Goal: Task Accomplishment & Management: Use online tool/utility

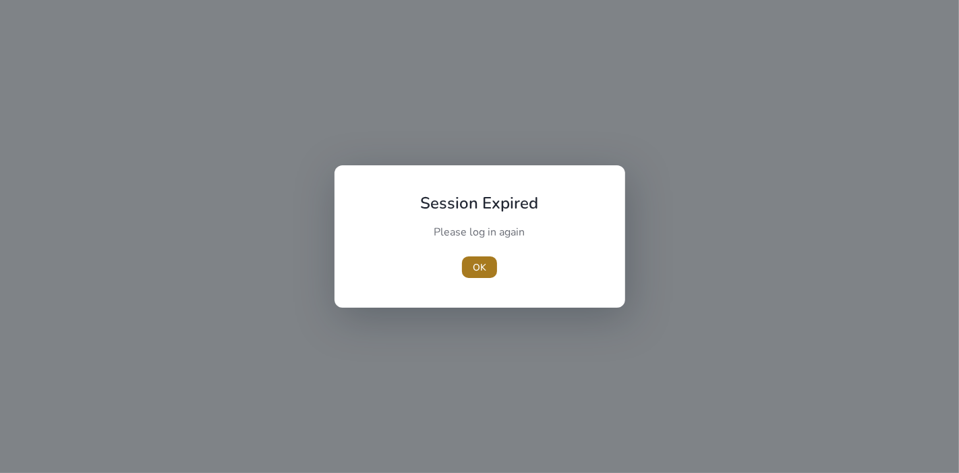
click at [479, 269] on span "OK" at bounding box center [479, 267] width 13 height 14
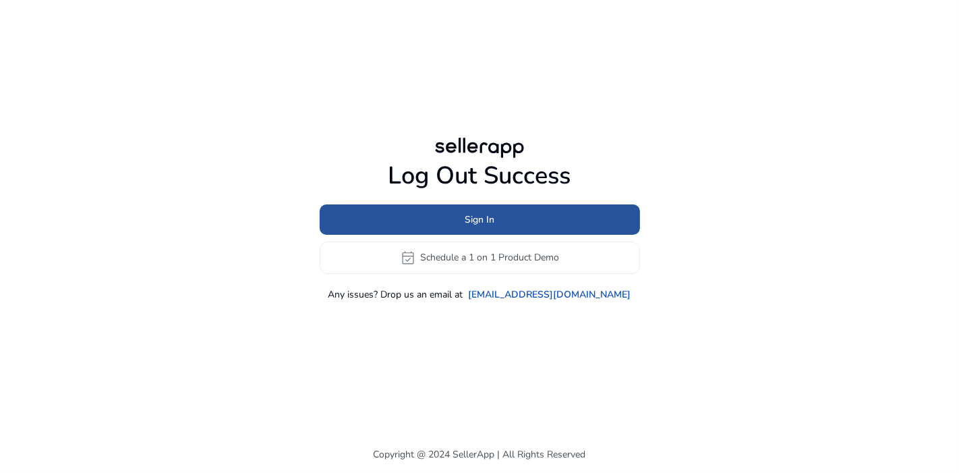
click at [447, 206] on span at bounding box center [480, 219] width 320 height 32
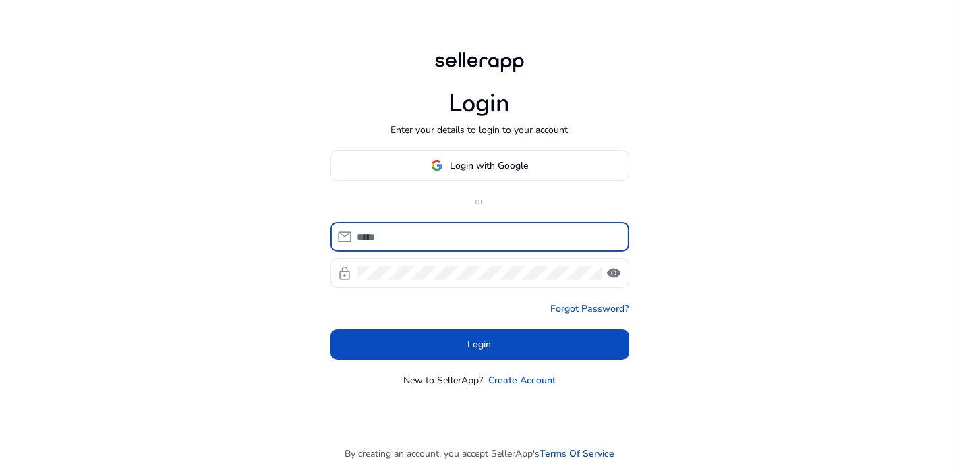
click at [419, 234] on input at bounding box center [487, 236] width 261 height 15
type input "**********"
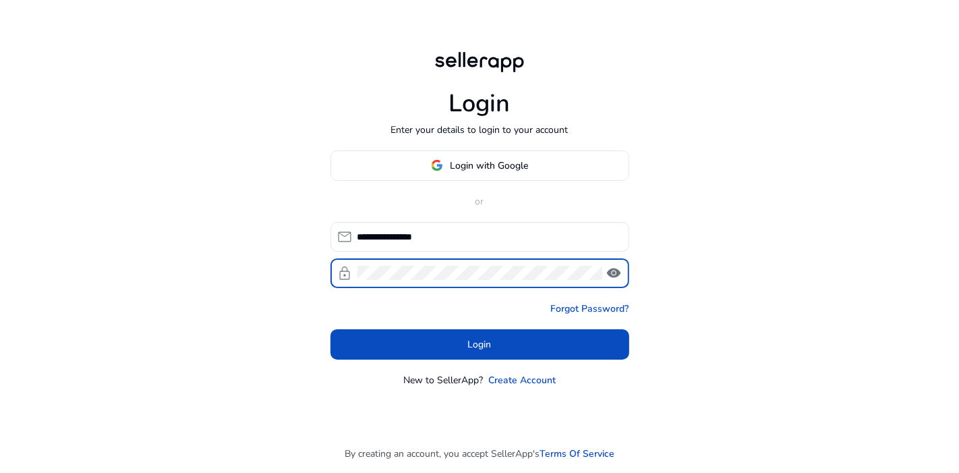
click button "Login" at bounding box center [479, 344] width 299 height 30
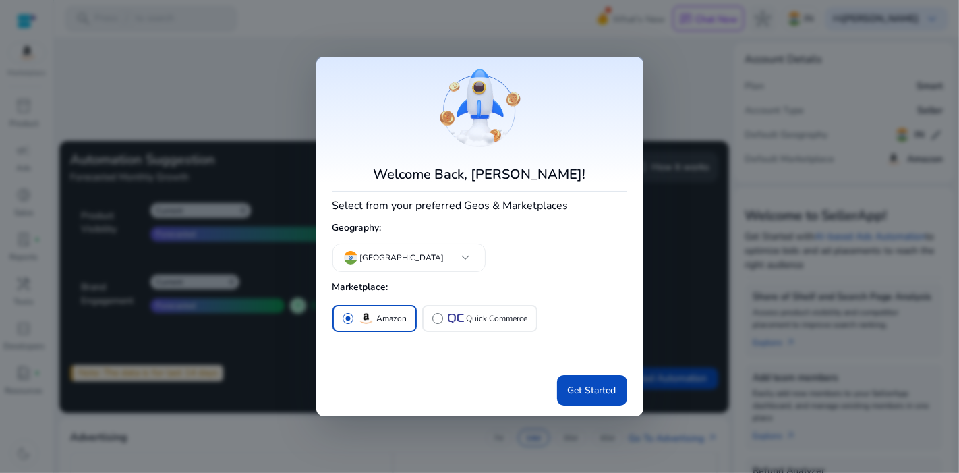
click at [689, 284] on div at bounding box center [479, 236] width 959 height 473
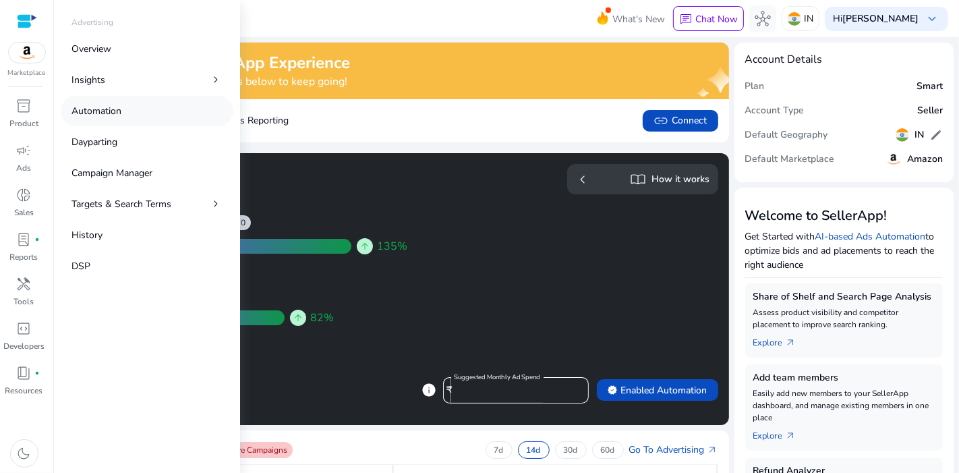
click at [106, 105] on p "Automation" at bounding box center [96, 111] width 50 height 14
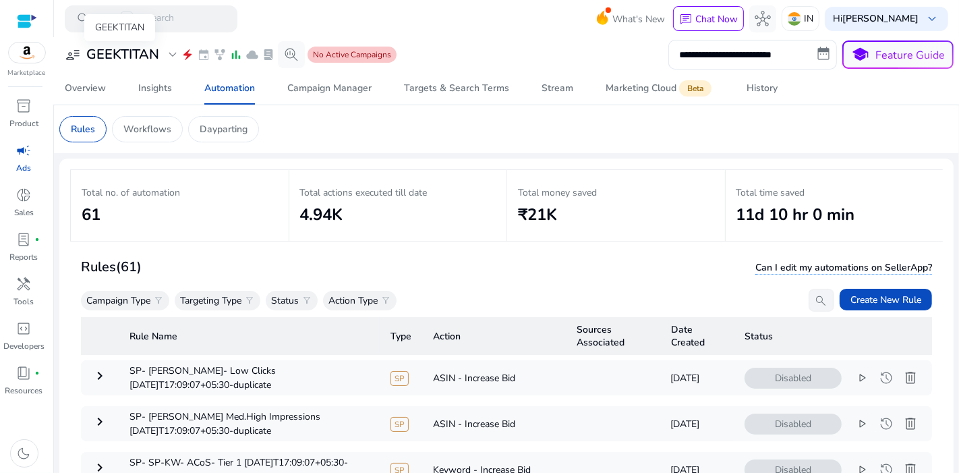
click at [150, 41] on div "GEEKTITAN" at bounding box center [119, 27] width 71 height 27
click at [169, 55] on span "expand_more" at bounding box center [173, 55] width 16 height 16
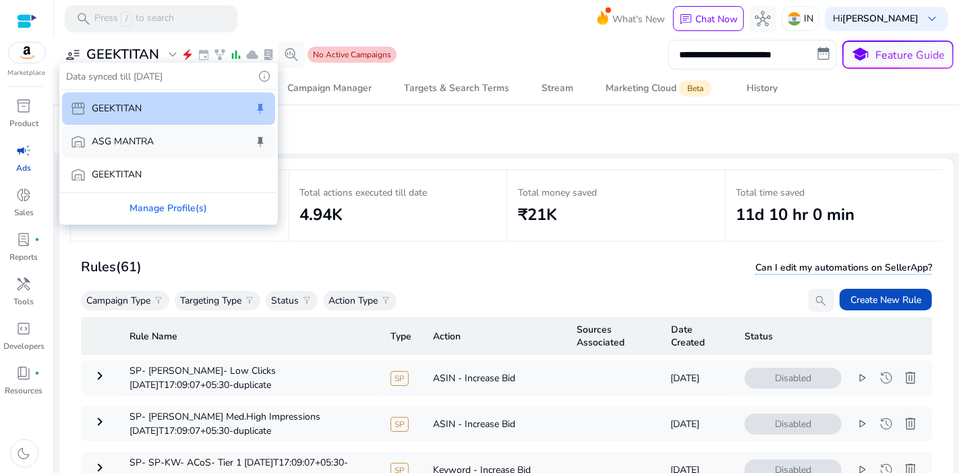
click at [167, 136] on div "warehouse ASG MANTRA keep" at bounding box center [168, 141] width 213 height 32
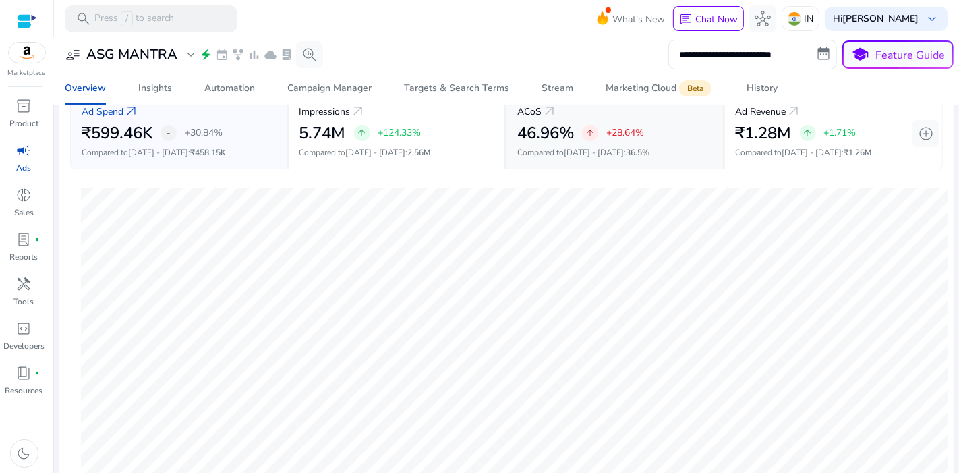
scroll to position [471, 0]
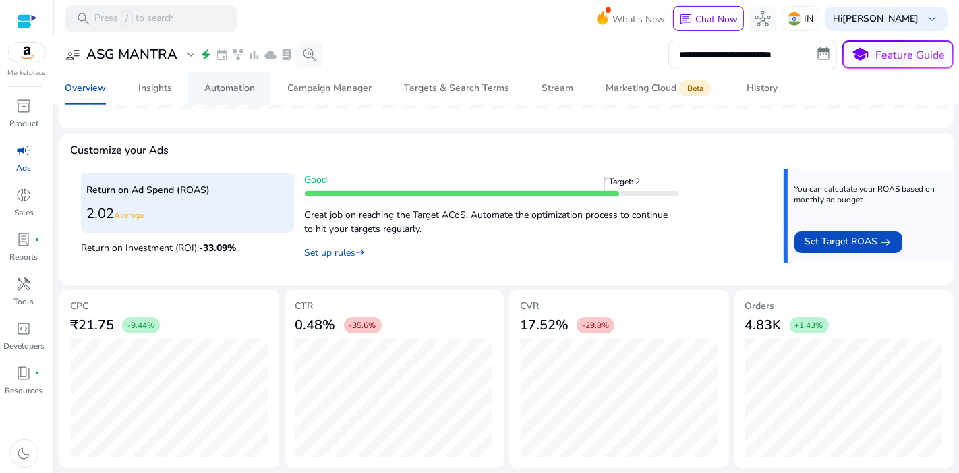
click at [250, 86] on div "Automation" at bounding box center [229, 88] width 51 height 9
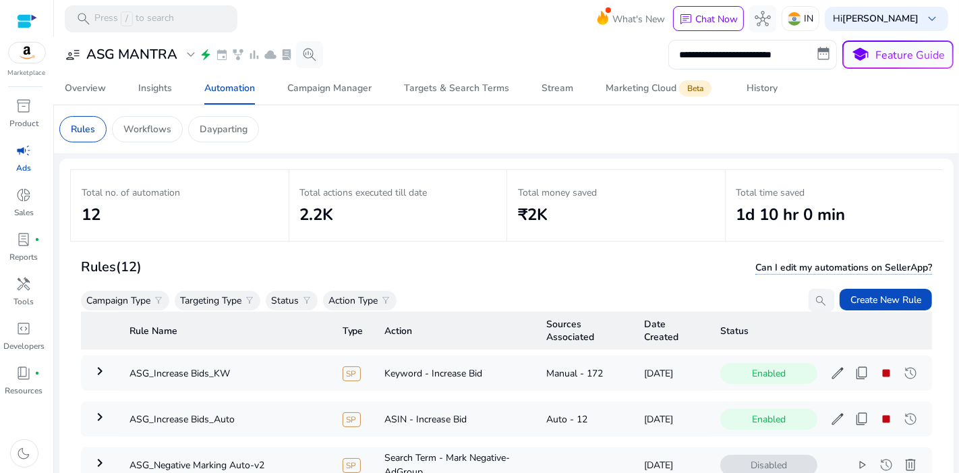
scroll to position [98, 0]
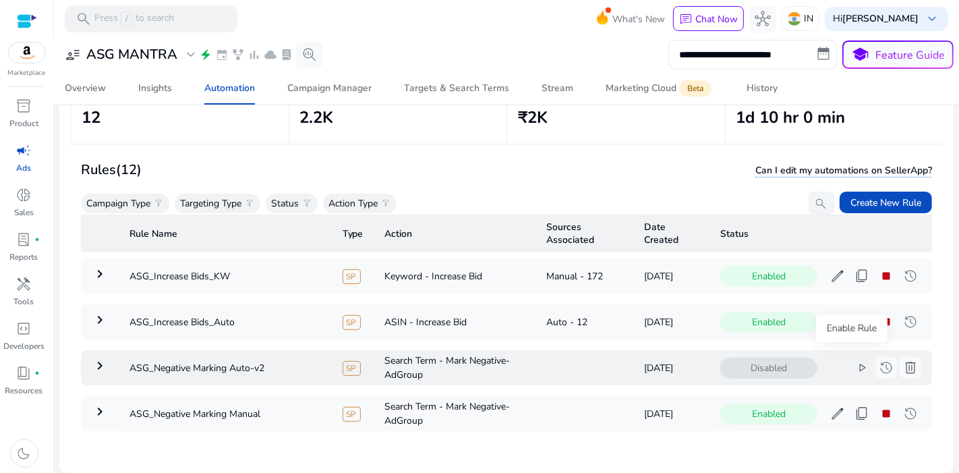
click at [854, 359] on span "play_arrow" at bounding box center [862, 367] width 16 height 16
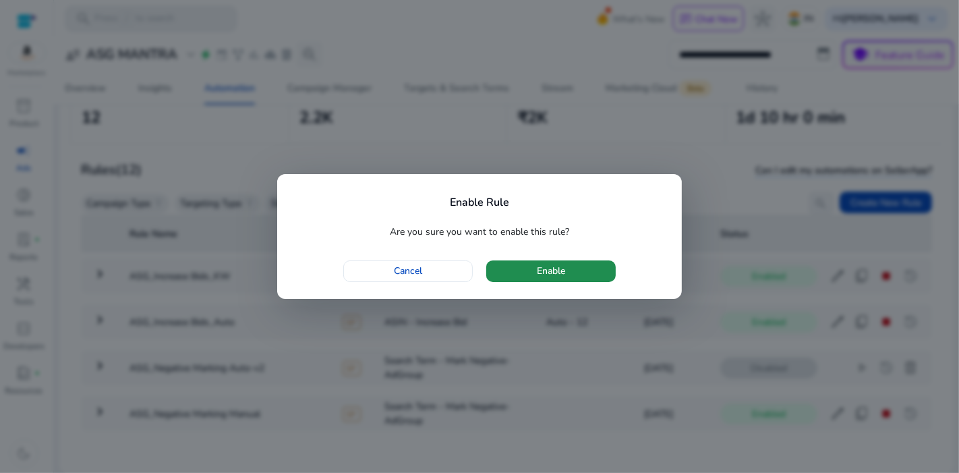
click at [584, 270] on span "button" at bounding box center [550, 271] width 129 height 32
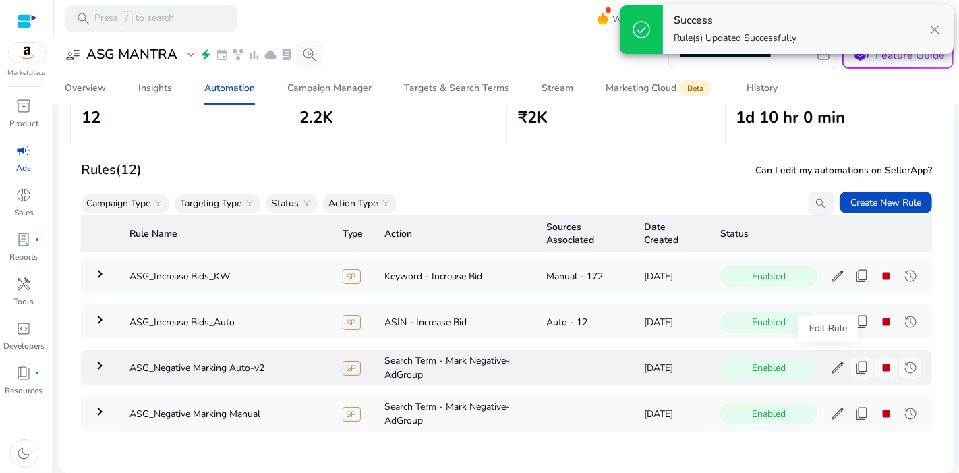
click at [831, 359] on span "edit" at bounding box center [837, 367] width 16 height 16
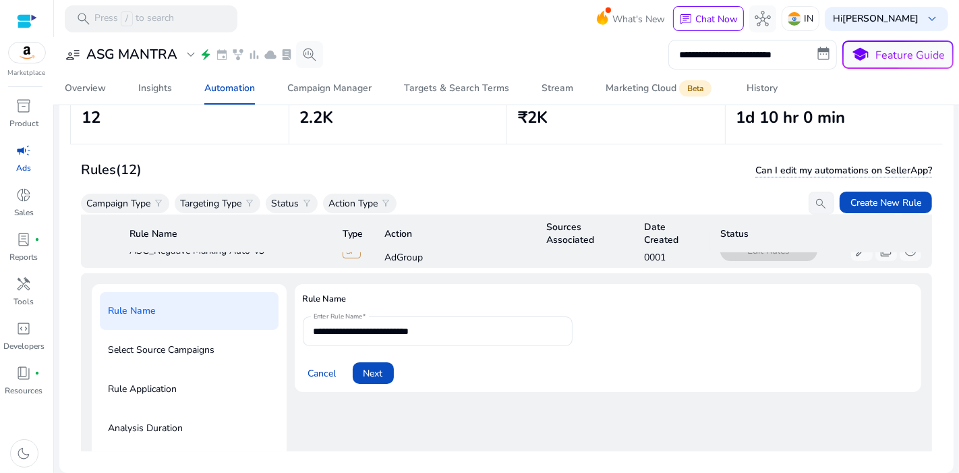
scroll to position [498, 0]
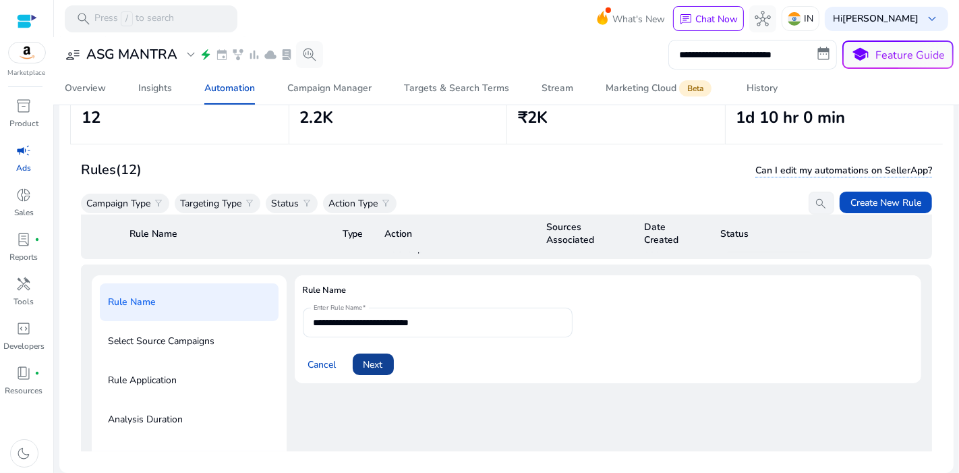
click at [378, 357] on span "Next" at bounding box center [373, 364] width 20 height 14
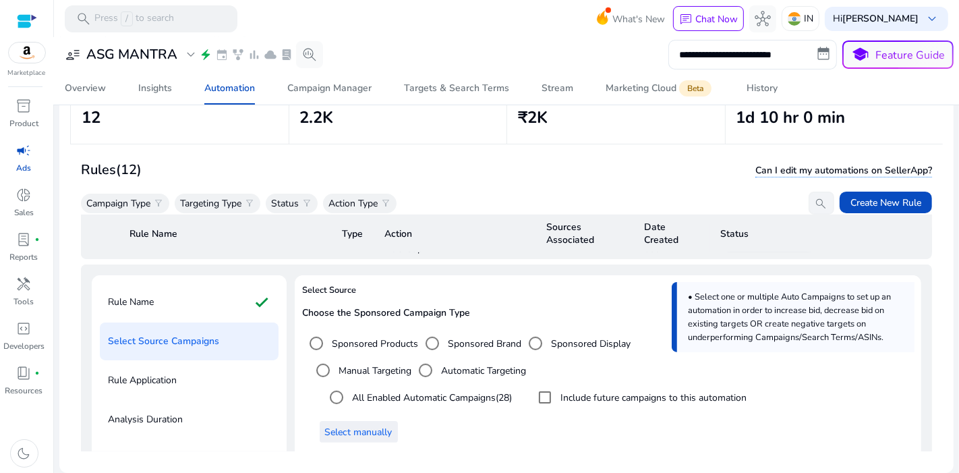
click at [369, 415] on span at bounding box center [359, 431] width 78 height 32
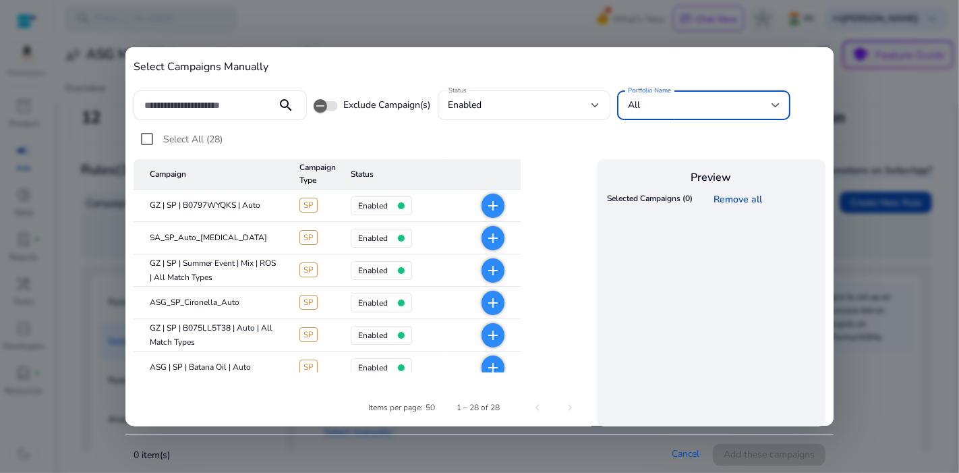
click at [682, 105] on div "All" at bounding box center [700, 105] width 144 height 15
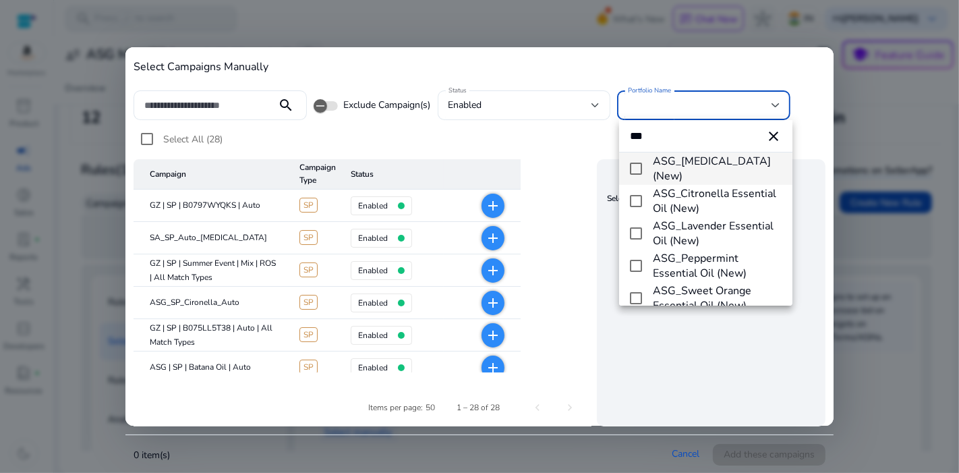
type input "***"
click at [637, 169] on mat-pseudo-checkbox at bounding box center [636, 169] width 12 height 12
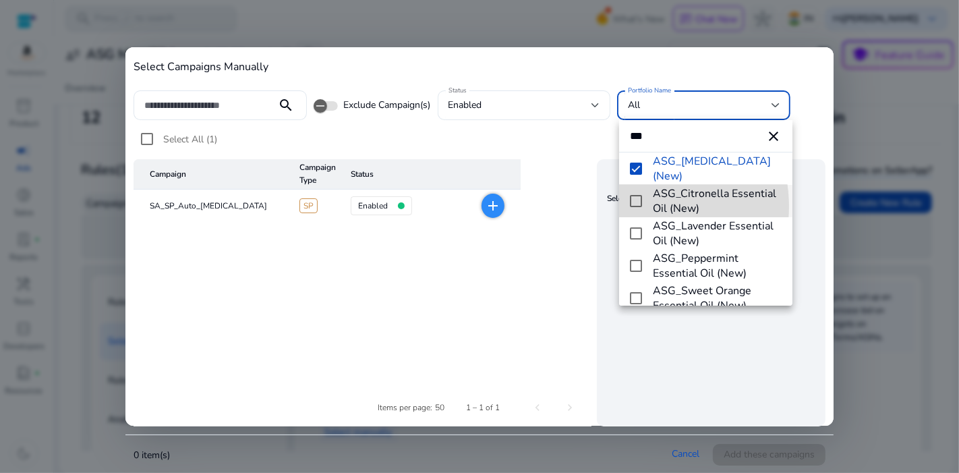
click at [635, 206] on mat-pseudo-checkbox at bounding box center [636, 201] width 12 height 12
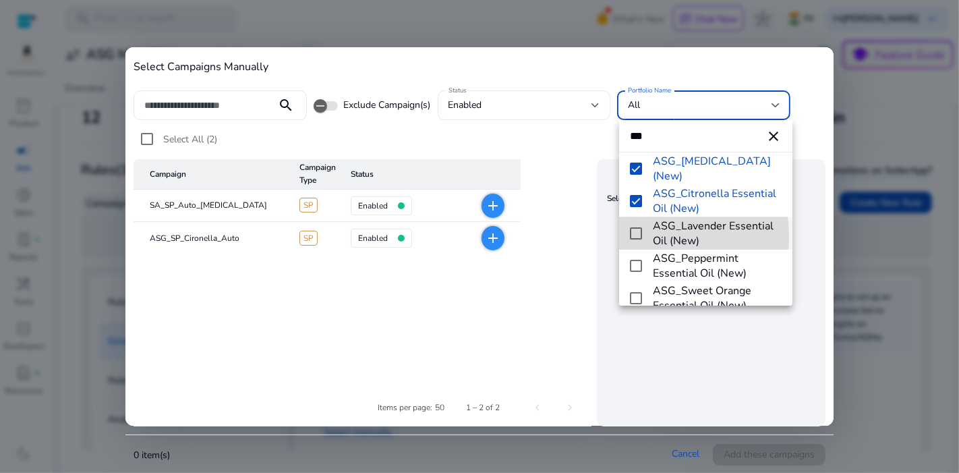
click at [635, 236] on mat-pseudo-checkbox at bounding box center [636, 233] width 12 height 12
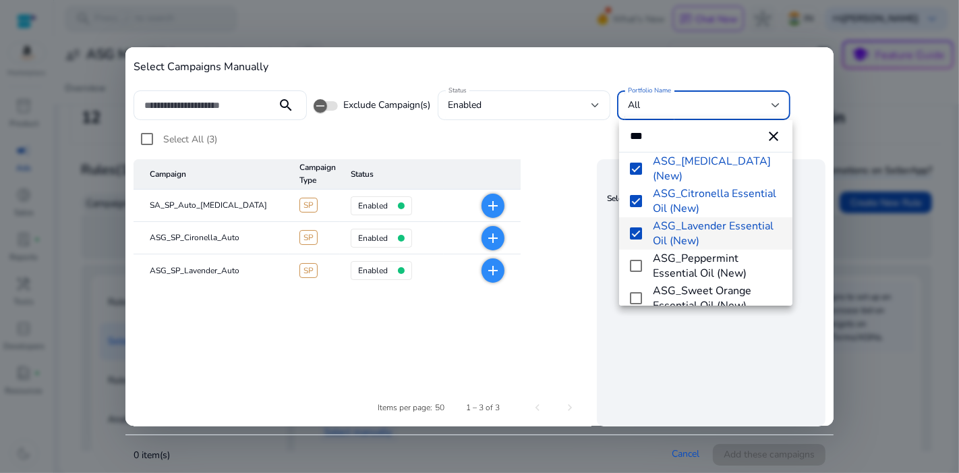
scroll to position [45, 0]
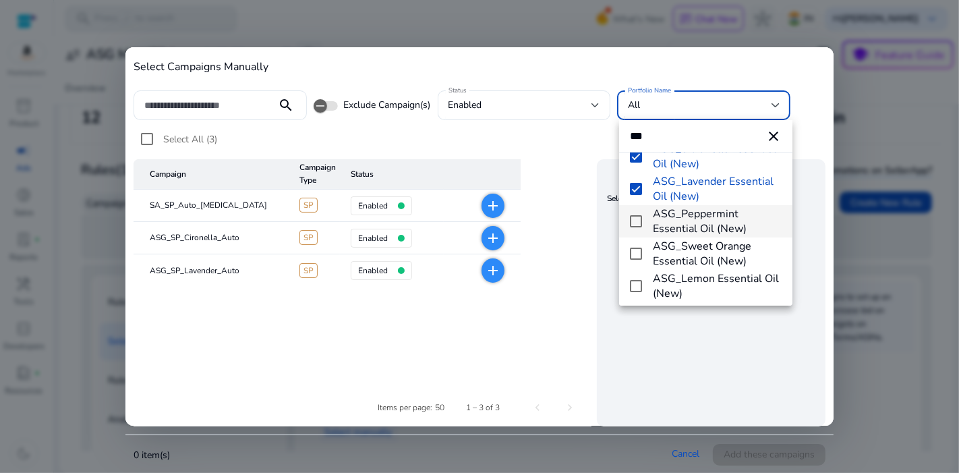
click at [637, 223] on mat-pseudo-checkbox at bounding box center [636, 221] width 12 height 12
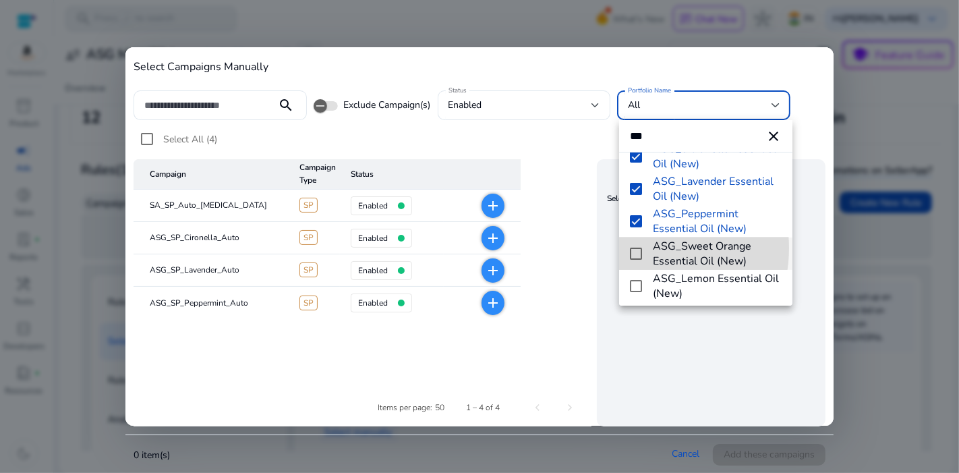
click at [637, 247] on mat-pseudo-checkbox at bounding box center [636, 253] width 12 height 12
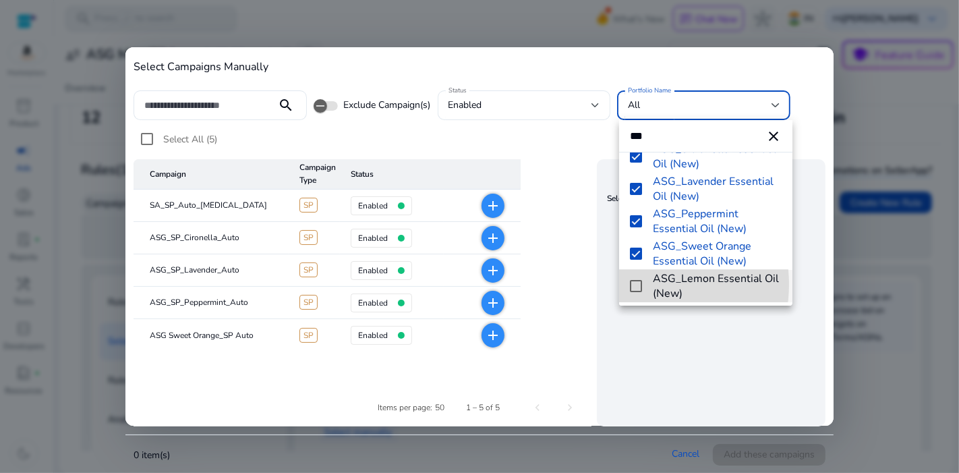
click at [637, 284] on mat-pseudo-checkbox at bounding box center [636, 286] width 12 height 12
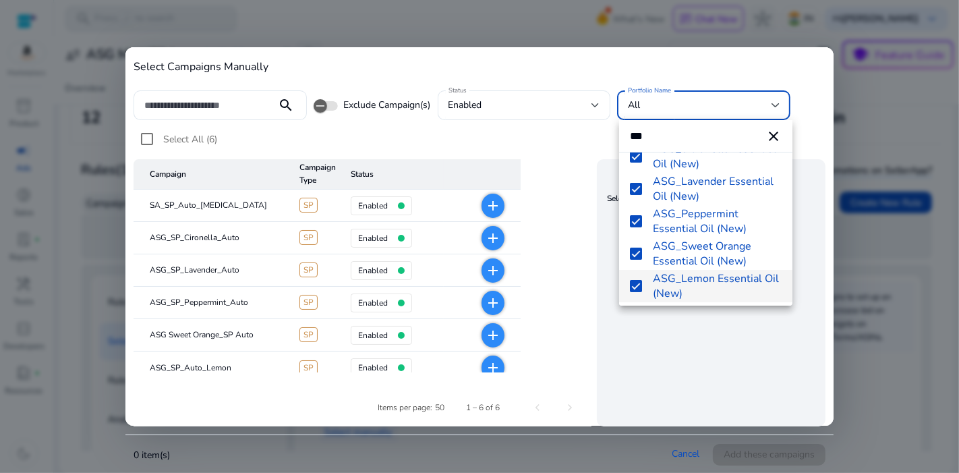
scroll to position [111, 0]
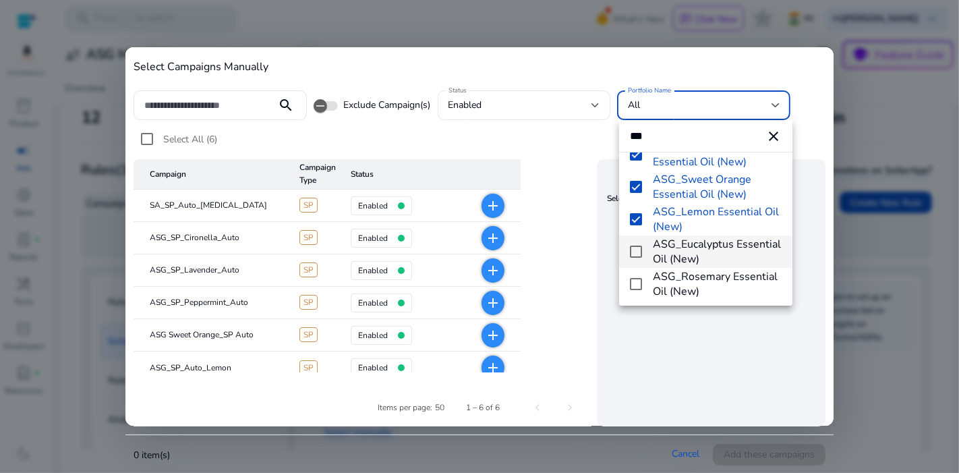
click at [640, 241] on mat-option "ASG_Eucalyptus Essential Oil (New)" at bounding box center [705, 251] width 173 height 32
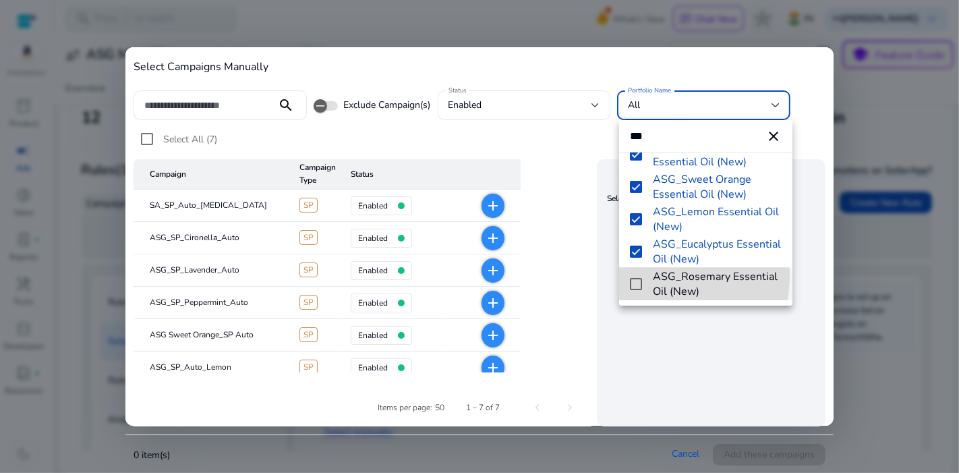
click at [639, 274] on mat-option "ASG_Rosemary Essential Oil (New)" at bounding box center [705, 284] width 173 height 32
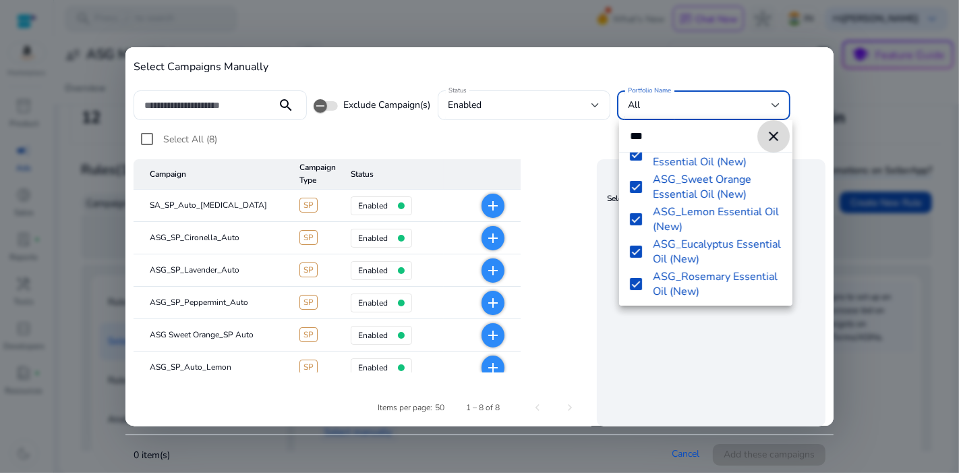
click at [765, 138] on mat-icon "close" at bounding box center [773, 136] width 16 height 16
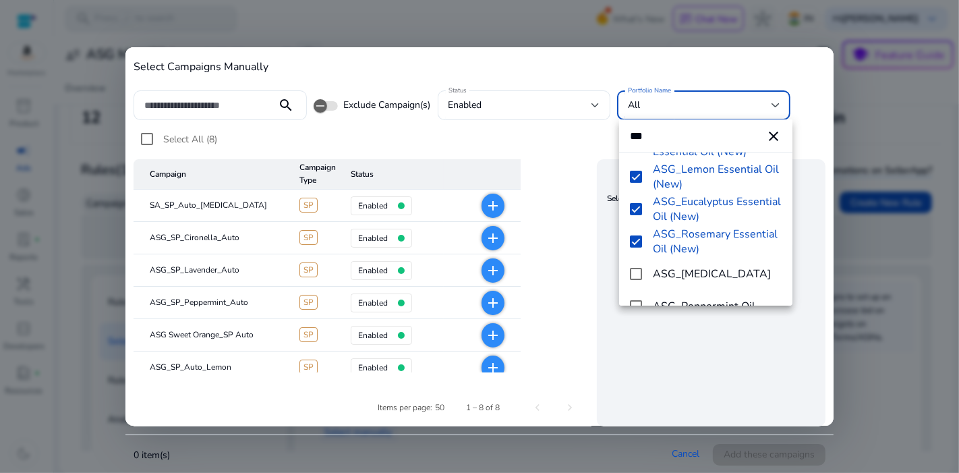
scroll to position [241, 0]
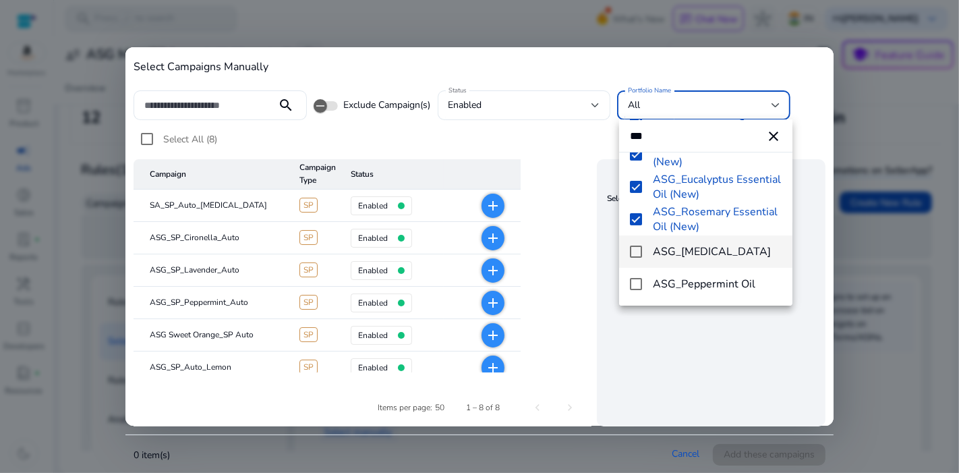
type input "***"
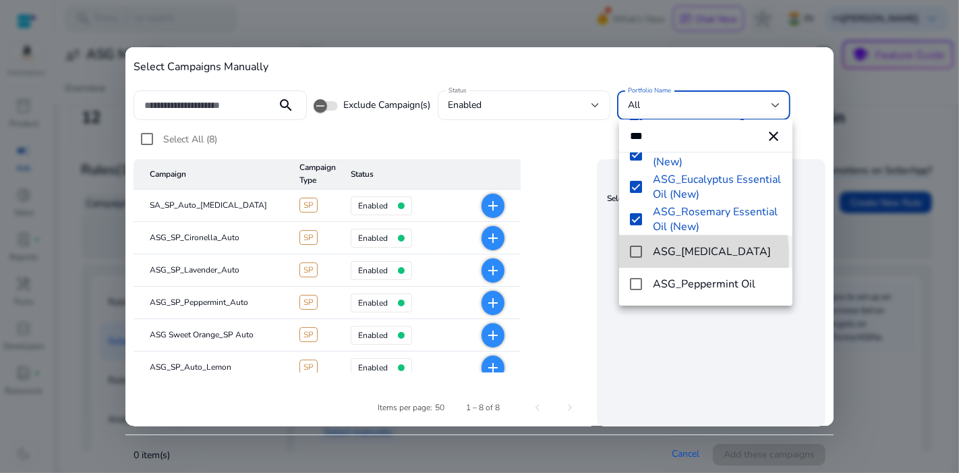
click at [633, 256] on mat-pseudo-checkbox at bounding box center [636, 251] width 12 height 12
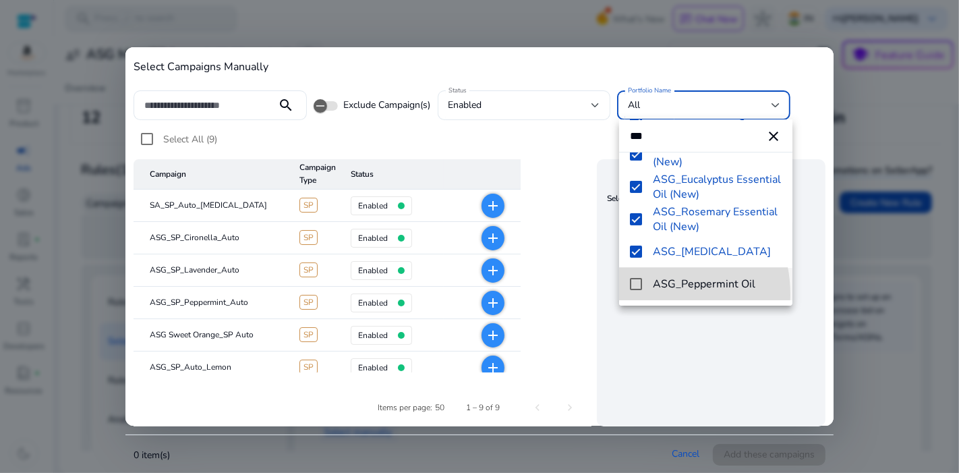
click at [642, 295] on mat-option "ASG_Peppermint Oil" at bounding box center [705, 284] width 173 height 32
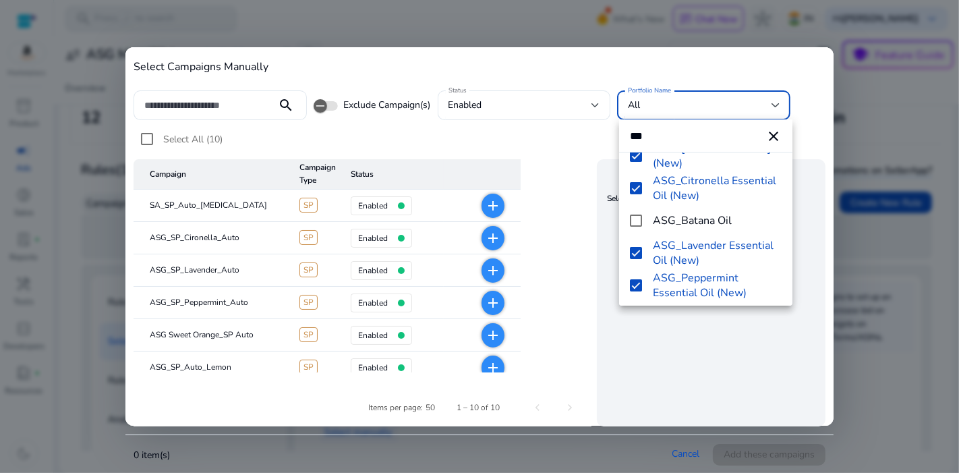
scroll to position [0, 0]
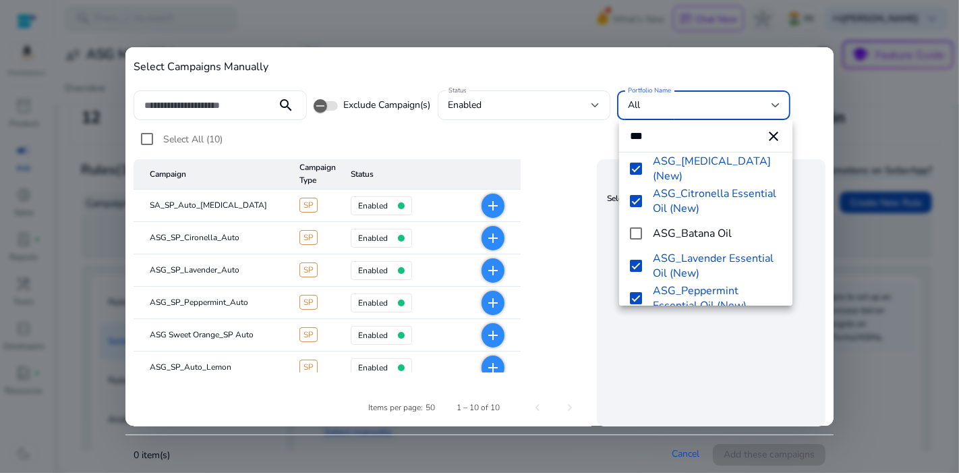
click at [801, 190] on div at bounding box center [479, 236] width 959 height 473
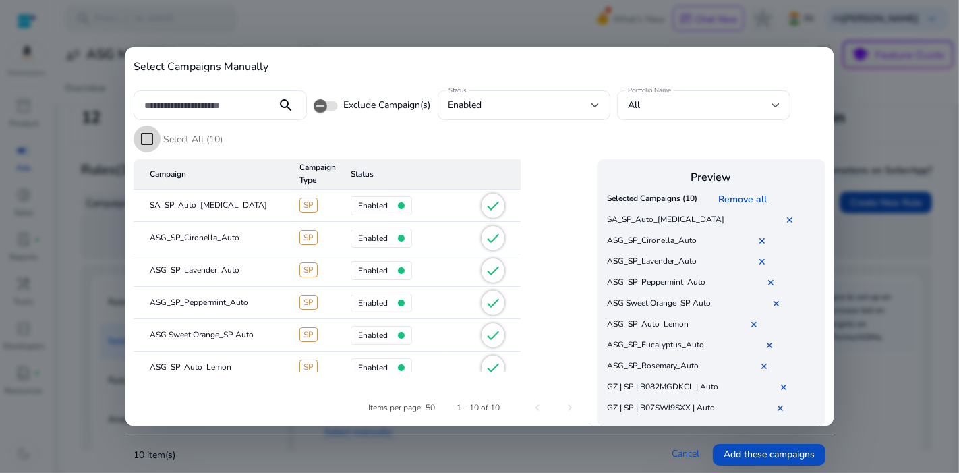
scroll to position [141, 0]
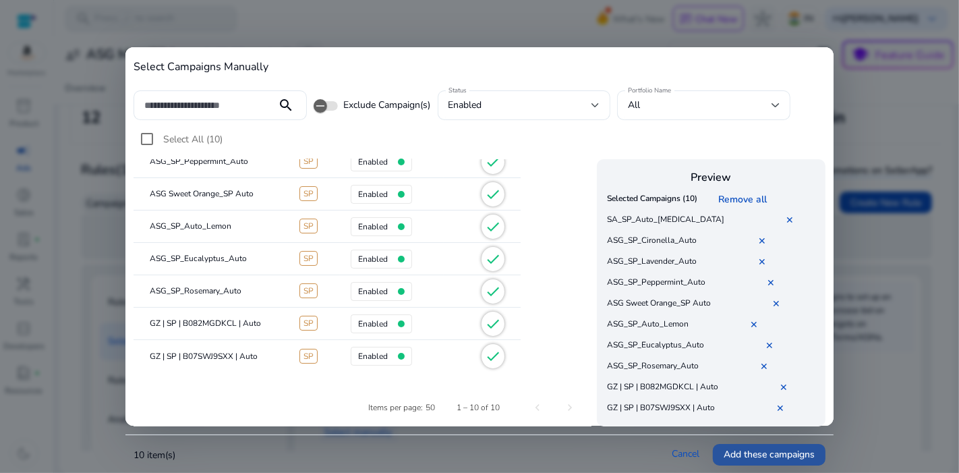
click at [780, 443] on span at bounding box center [769, 454] width 113 height 32
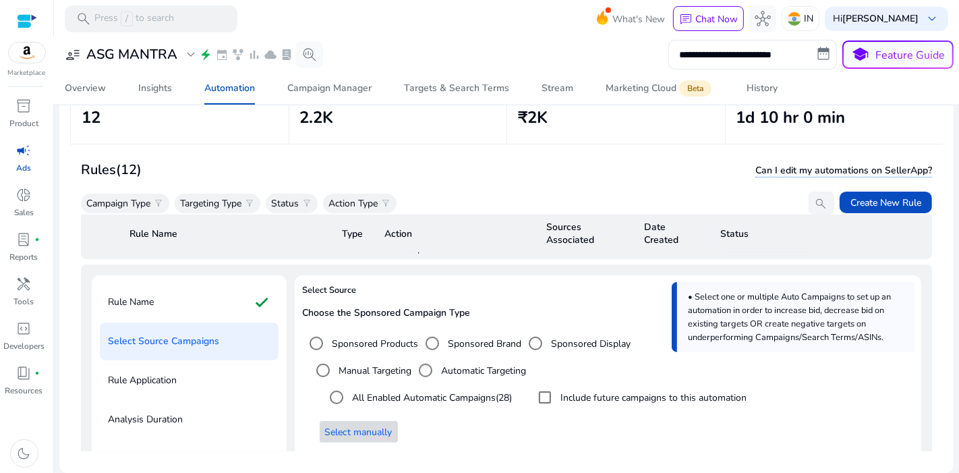
scroll to position [761, 0]
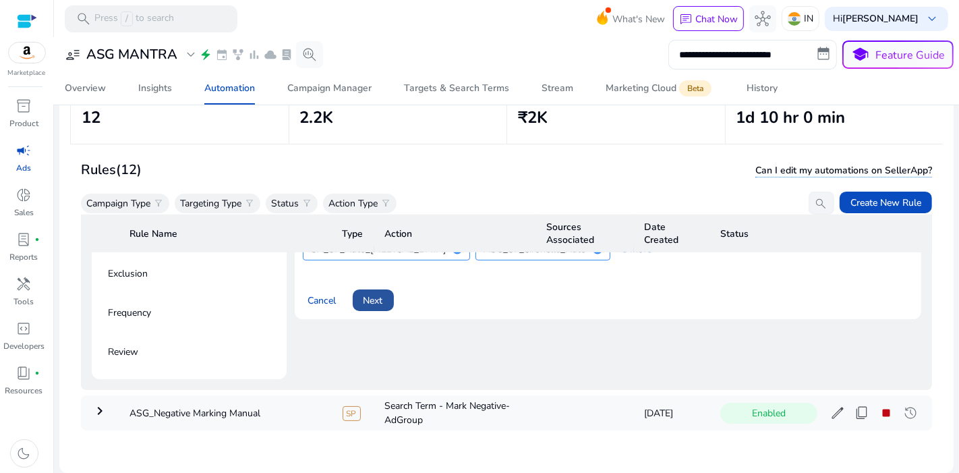
click at [378, 293] on span "Next" at bounding box center [373, 300] width 20 height 14
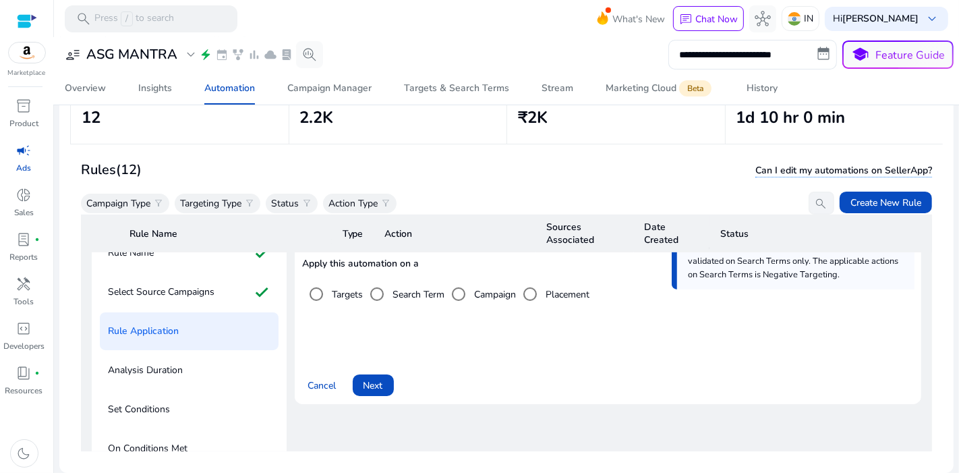
scroll to position [549, 0]
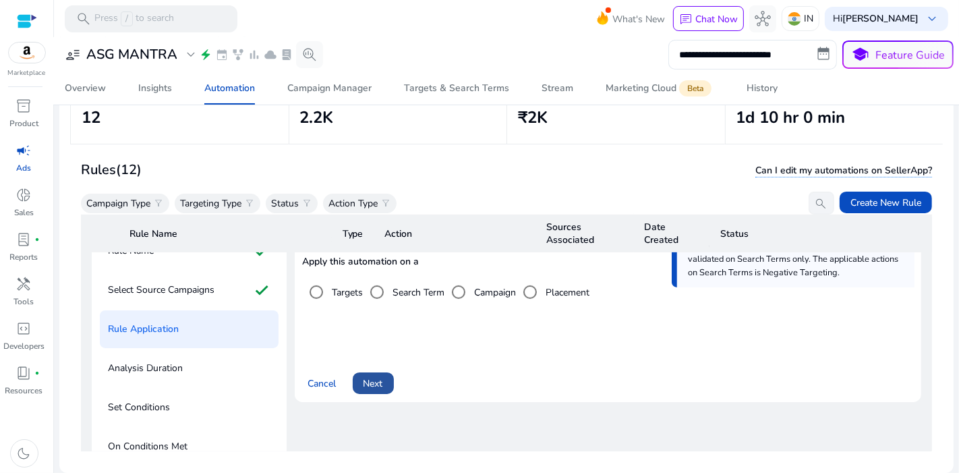
click at [379, 376] on span "Next" at bounding box center [373, 383] width 20 height 14
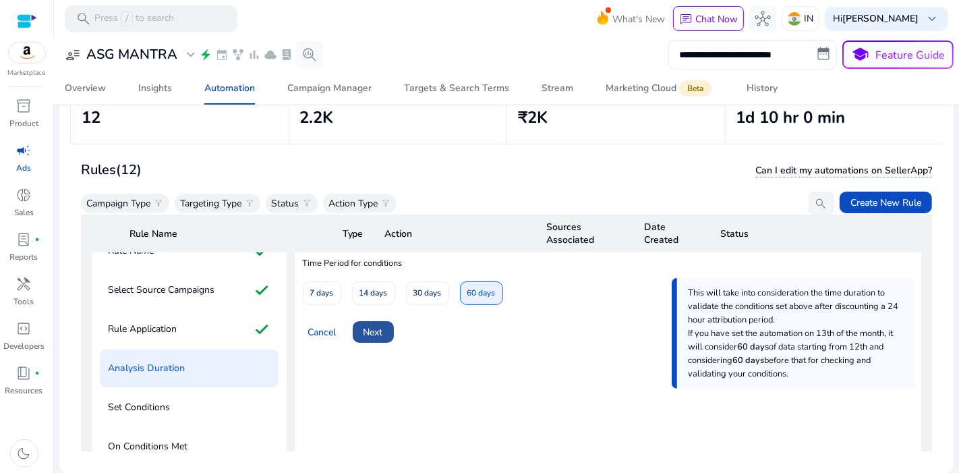
click at [379, 325] on span "Next" at bounding box center [373, 332] width 20 height 14
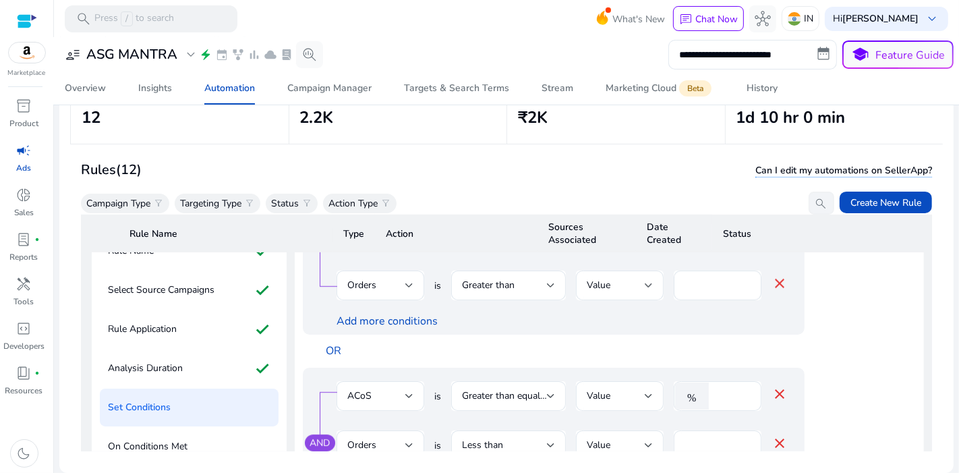
scroll to position [866, 0]
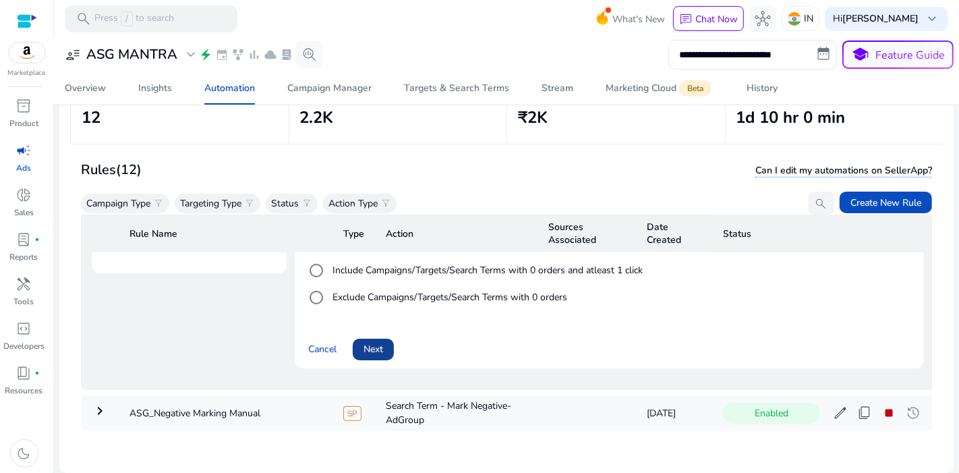
click at [374, 344] on span "Next" at bounding box center [373, 349] width 20 height 14
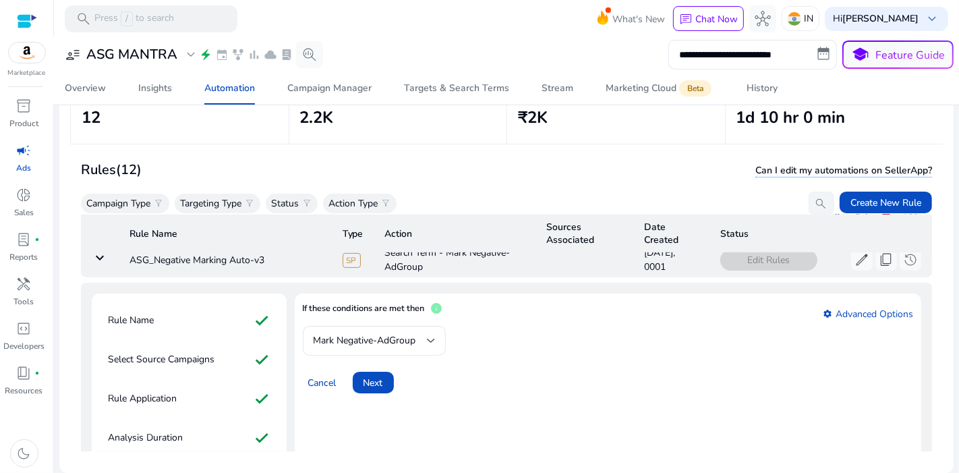
scroll to position [471, 0]
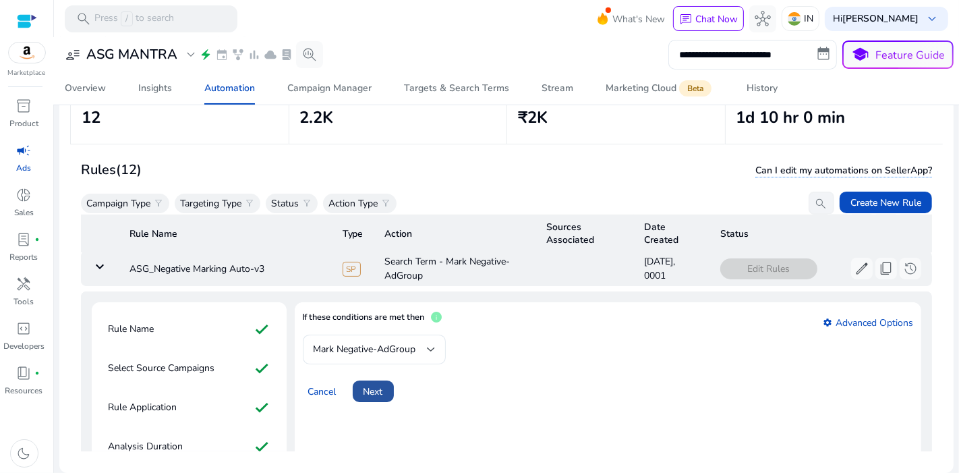
click at [376, 384] on span "Next" at bounding box center [373, 391] width 20 height 14
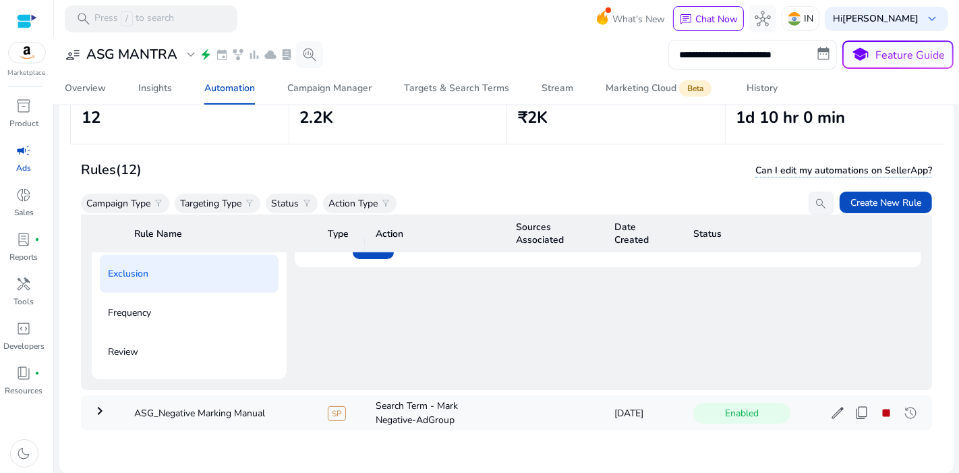
scroll to position [639, 0]
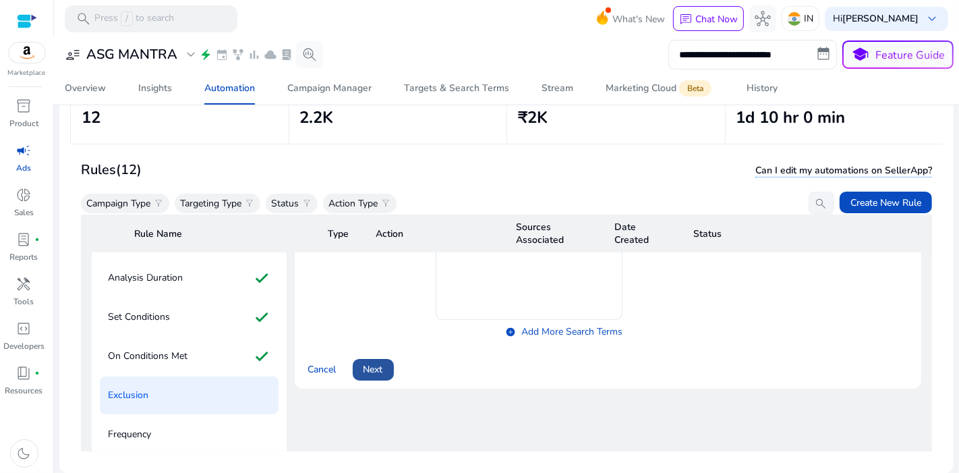
click at [379, 362] on span "Next" at bounding box center [373, 369] width 20 height 14
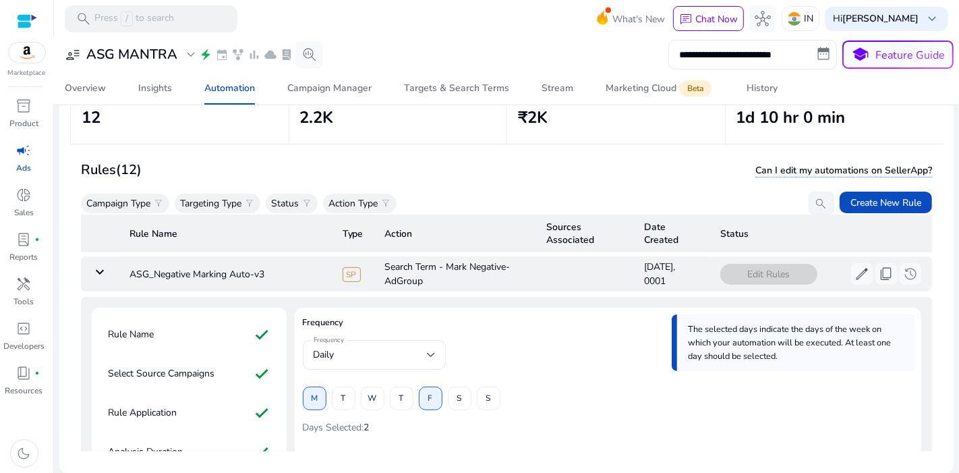
scroll to position [511, 0]
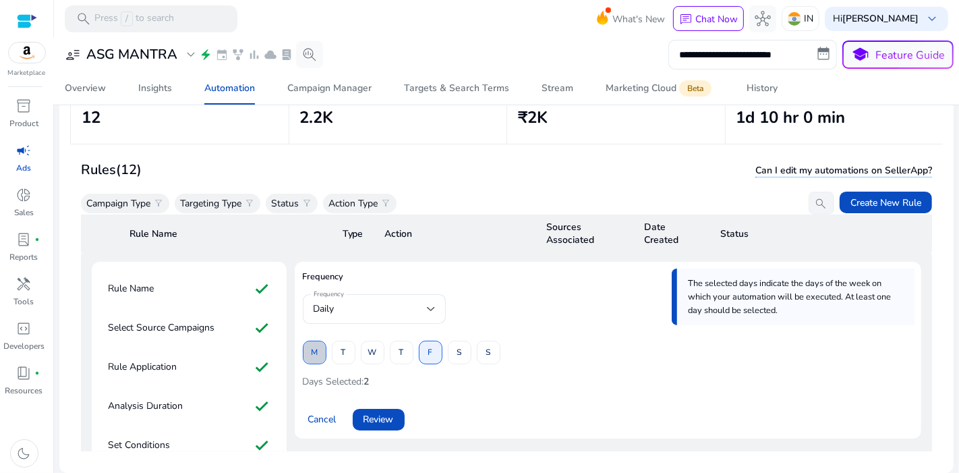
click at [307, 343] on span at bounding box center [314, 352] width 22 height 32
click at [425, 336] on span at bounding box center [430, 352] width 22 height 32
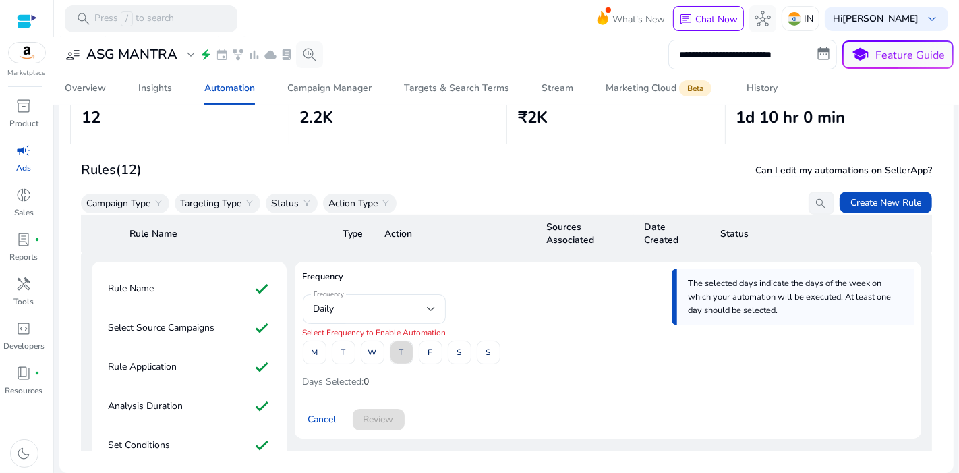
click at [406, 343] on span at bounding box center [401, 352] width 22 height 32
click at [383, 341] on button "W" at bounding box center [373, 353] width 24 height 24
click at [390, 342] on span at bounding box center [401, 352] width 22 height 32
click at [483, 349] on span at bounding box center [488, 352] width 22 height 32
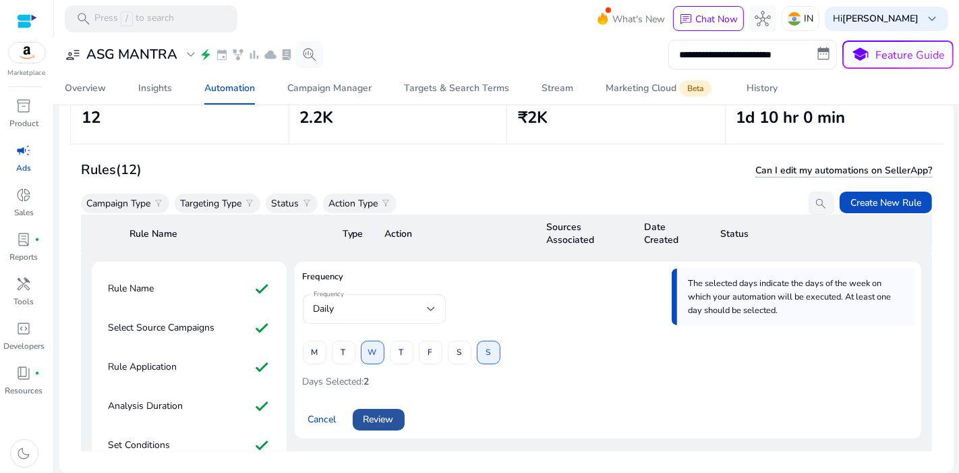
click at [389, 403] on span at bounding box center [379, 419] width 52 height 32
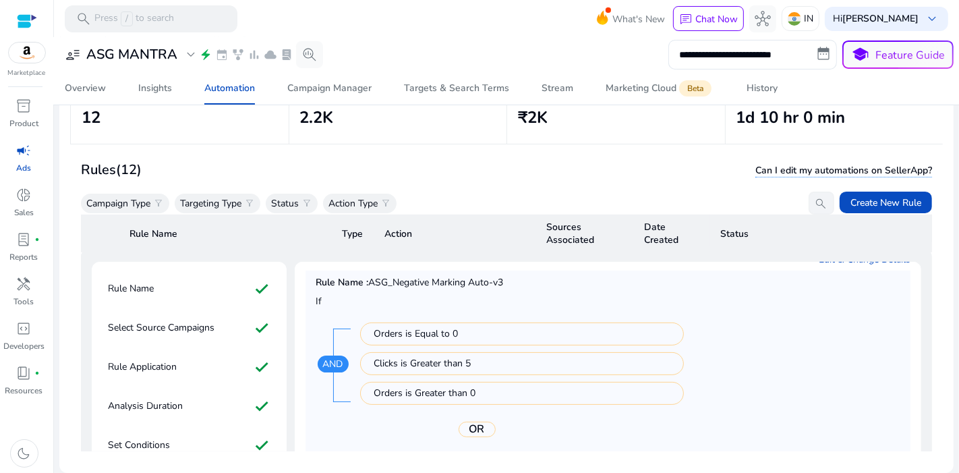
scroll to position [866, 0]
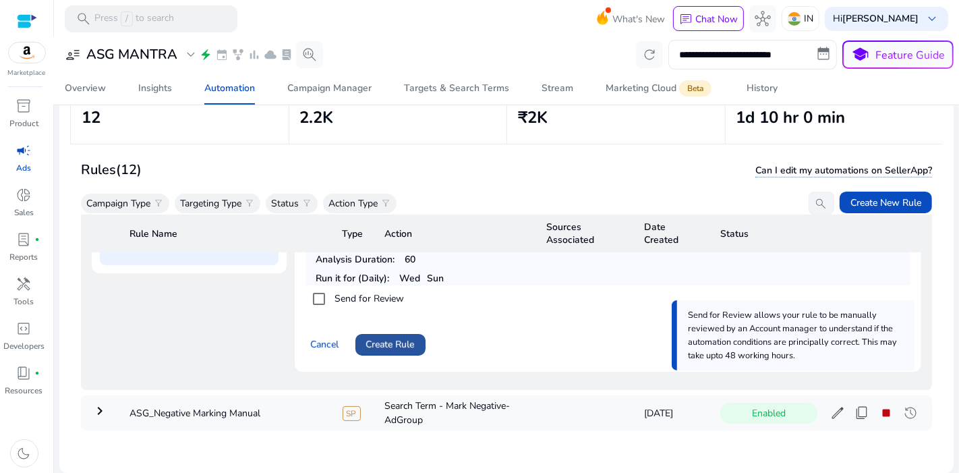
click at [401, 339] on span at bounding box center [390, 344] width 70 height 32
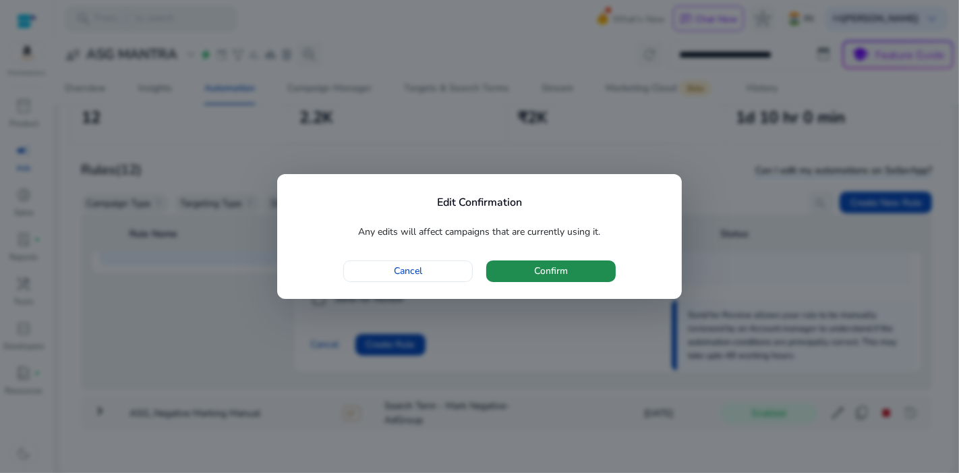
click at [552, 276] on span "Confirm" at bounding box center [551, 271] width 34 height 14
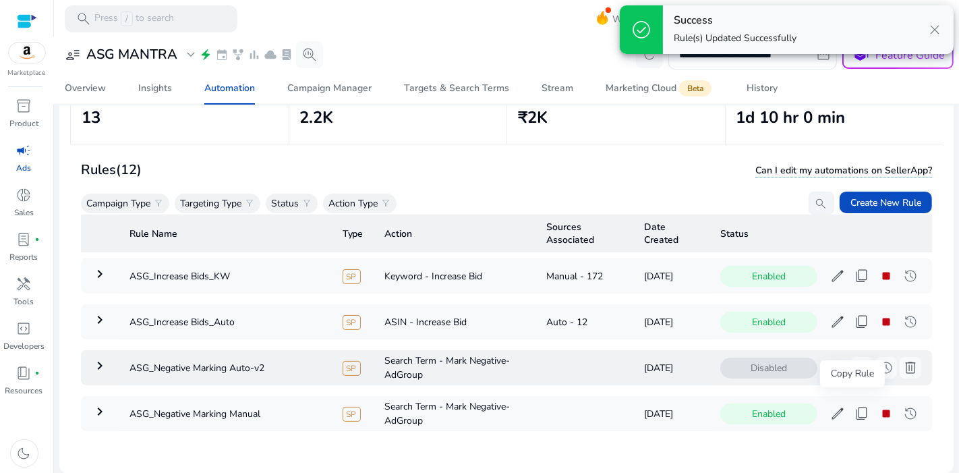
scroll to position [417, 0]
click at [833, 406] on span "edit" at bounding box center [837, 414] width 16 height 16
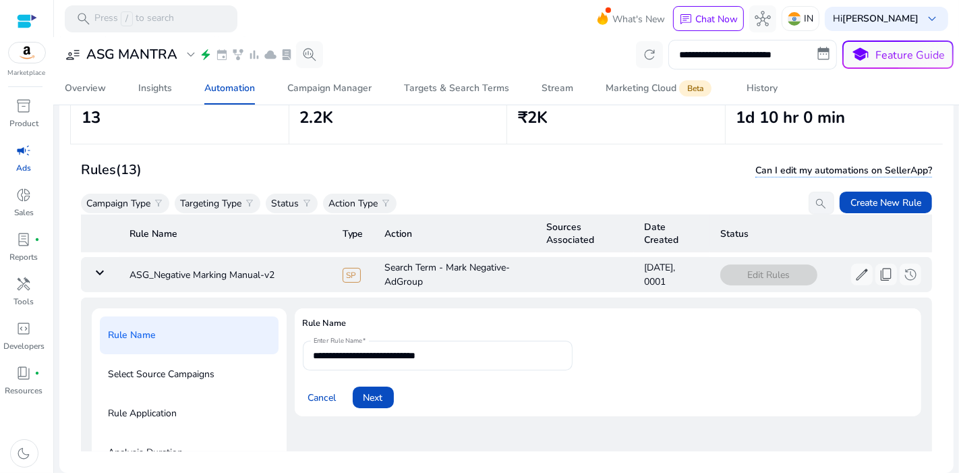
scroll to position [588, 0]
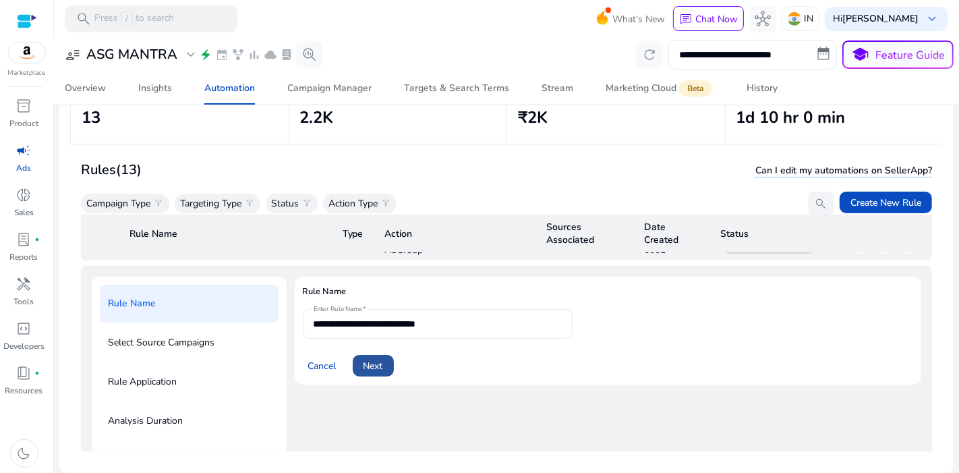
click at [378, 359] on span "Next" at bounding box center [373, 366] width 20 height 14
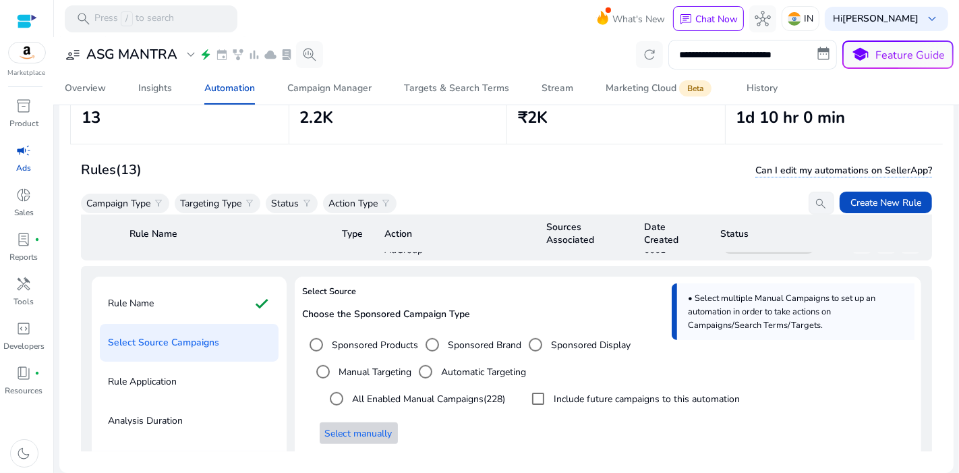
click at [377, 426] on span "Select manually" at bounding box center [358, 433] width 67 height 14
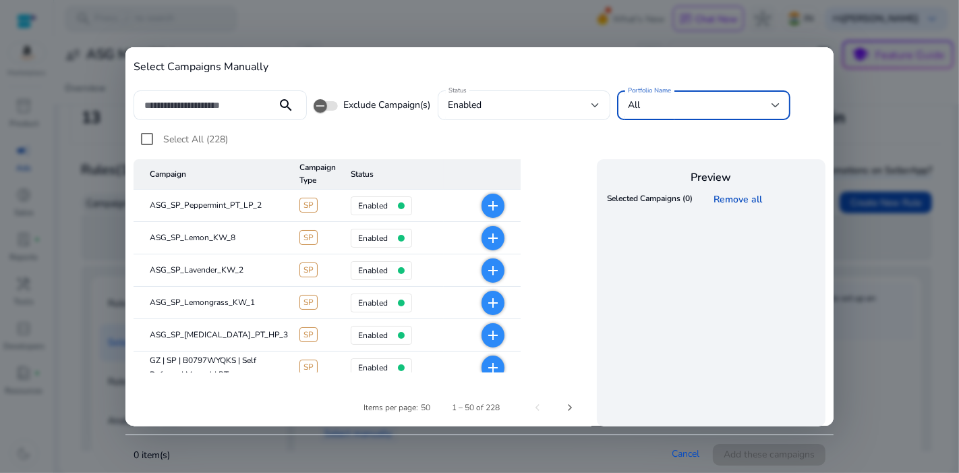
click at [678, 107] on div "All" at bounding box center [700, 105] width 144 height 15
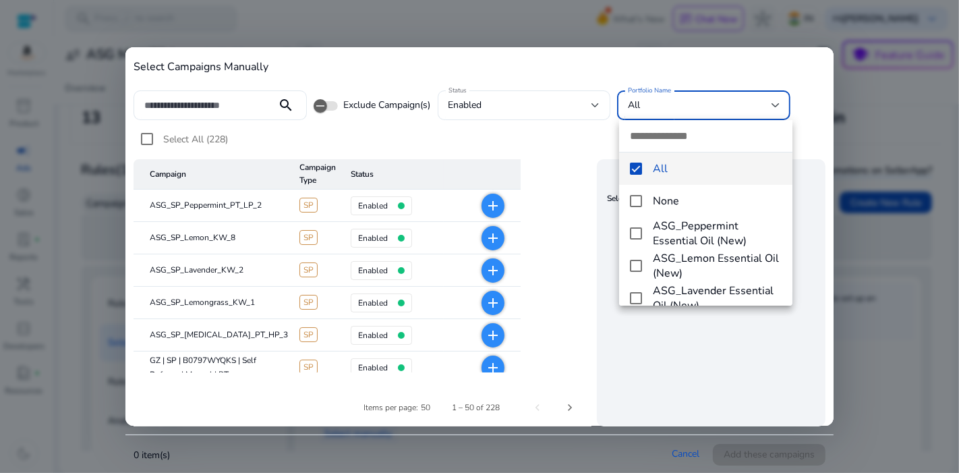
click at [672, 140] on input "dropdown search" at bounding box center [705, 136] width 173 height 32
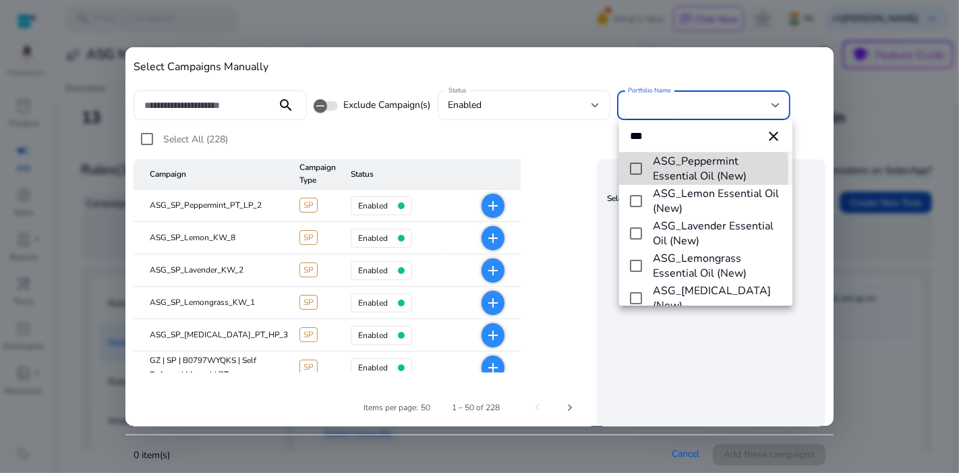
click at [639, 169] on mat-pseudo-checkbox at bounding box center [636, 169] width 12 height 12
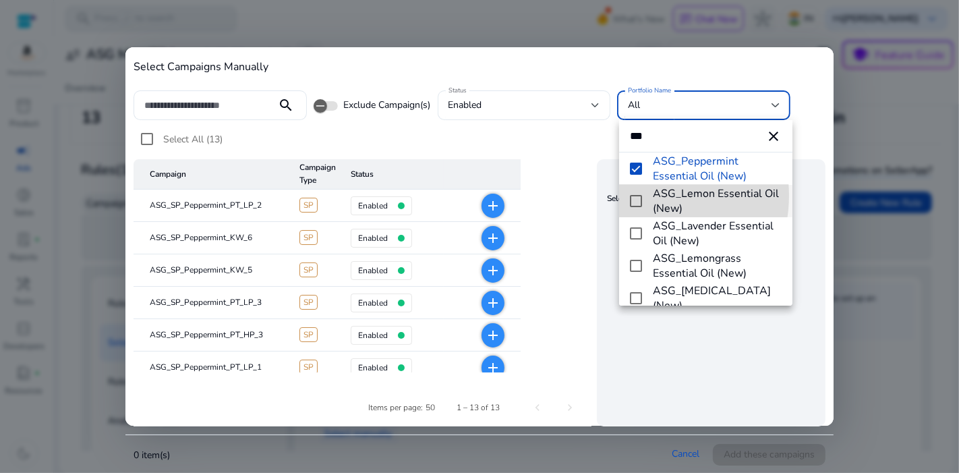
click at [637, 195] on mat-pseudo-checkbox at bounding box center [636, 201] width 12 height 12
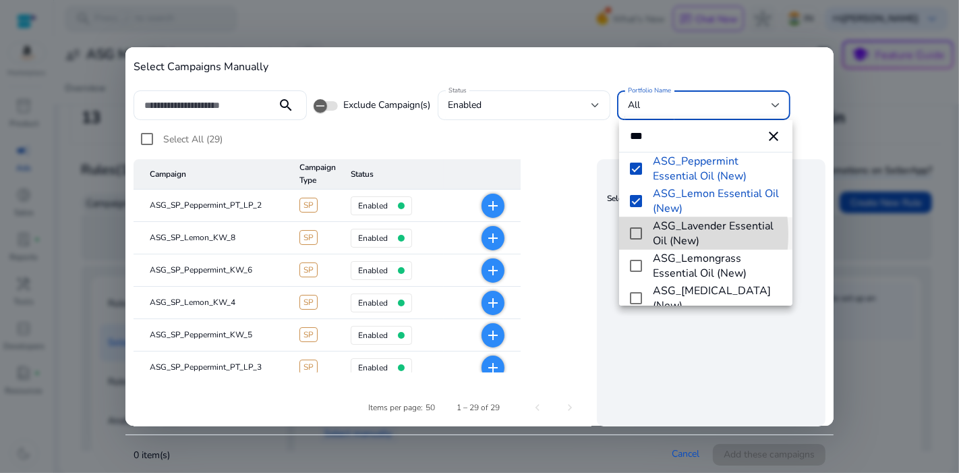
click at [638, 234] on mat-pseudo-checkbox at bounding box center [636, 233] width 12 height 12
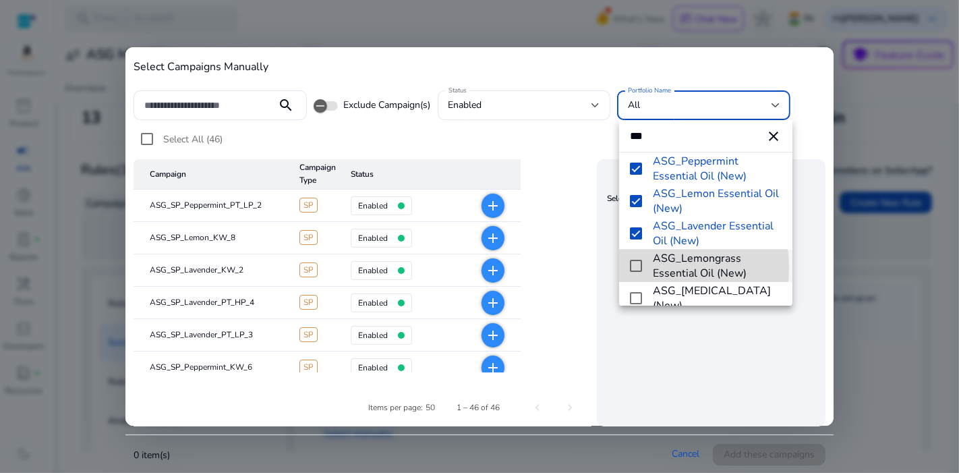
click at [633, 268] on mat-pseudo-checkbox at bounding box center [636, 266] width 12 height 12
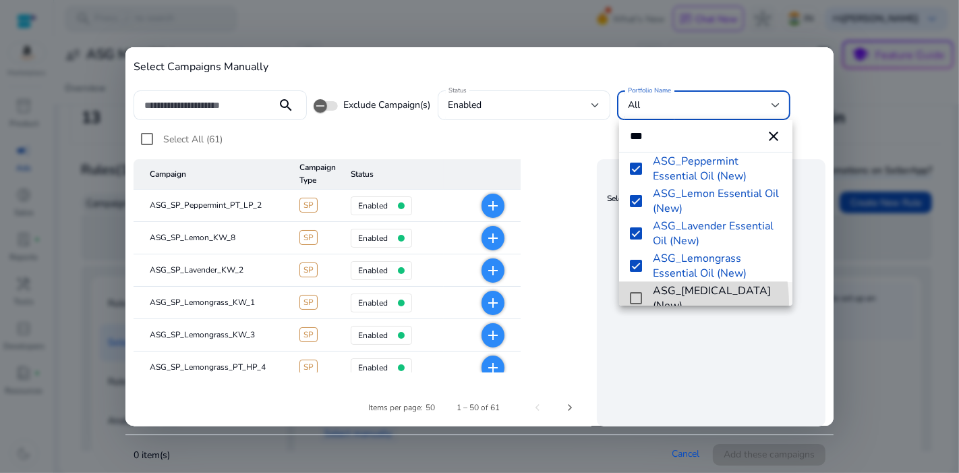
click at [633, 303] on mat-pseudo-checkbox at bounding box center [636, 298] width 12 height 12
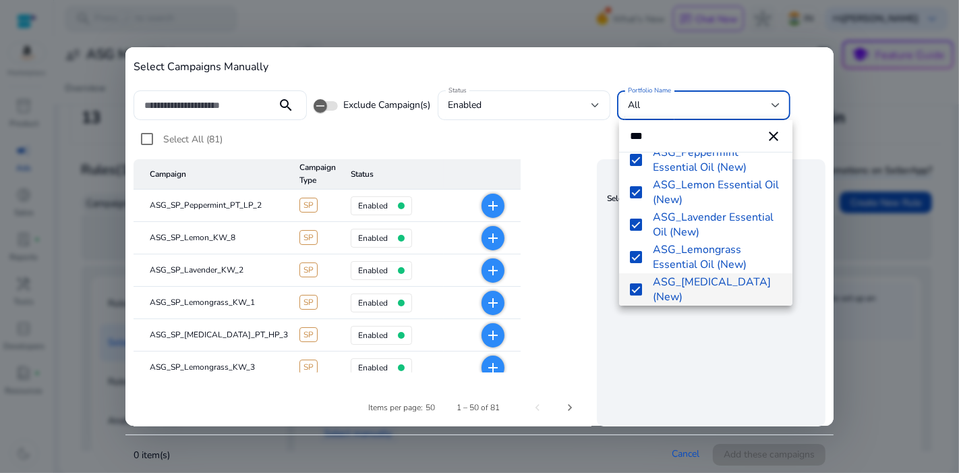
scroll to position [143, 0]
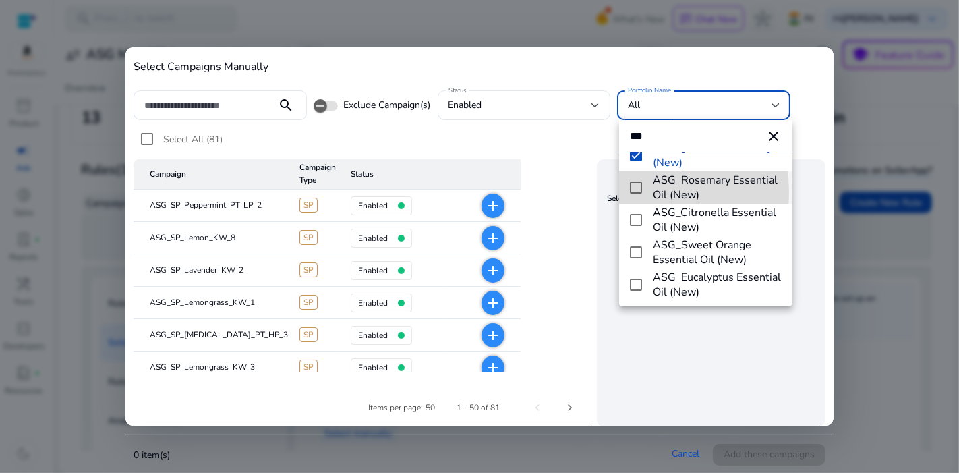
click at [635, 192] on mat-pseudo-checkbox at bounding box center [636, 187] width 12 height 12
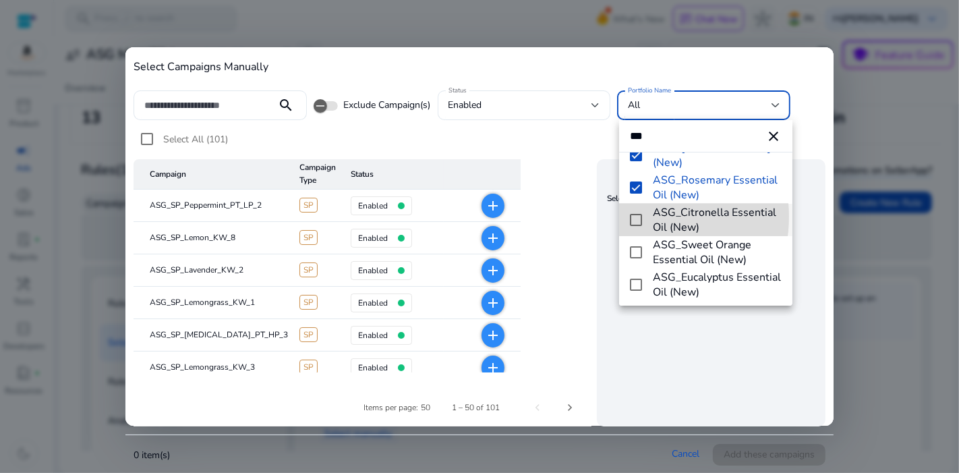
click at [635, 216] on mat-pseudo-checkbox at bounding box center [636, 220] width 12 height 12
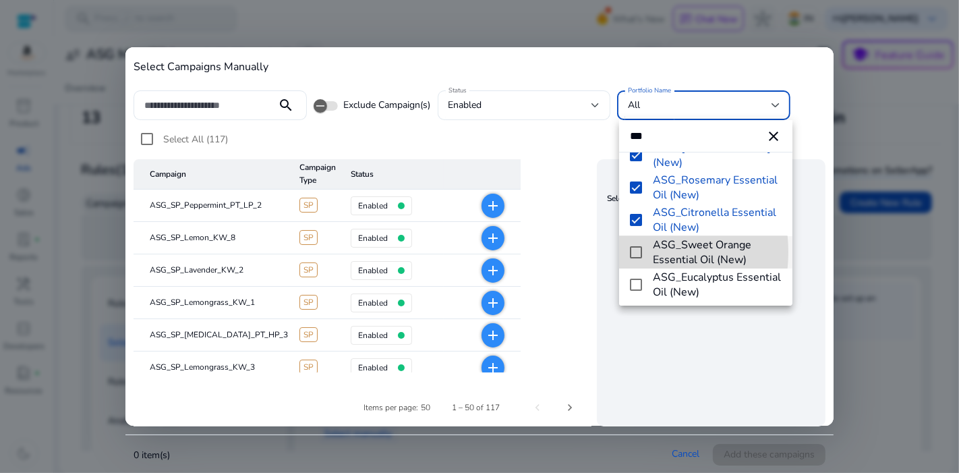
click at [634, 252] on mat-pseudo-checkbox at bounding box center [636, 252] width 12 height 12
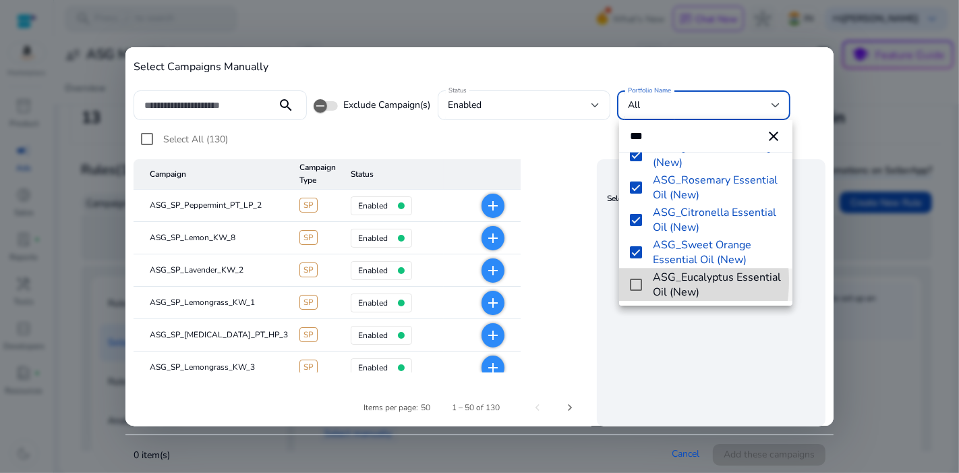
click at [637, 280] on mat-pseudo-checkbox at bounding box center [636, 284] width 12 height 12
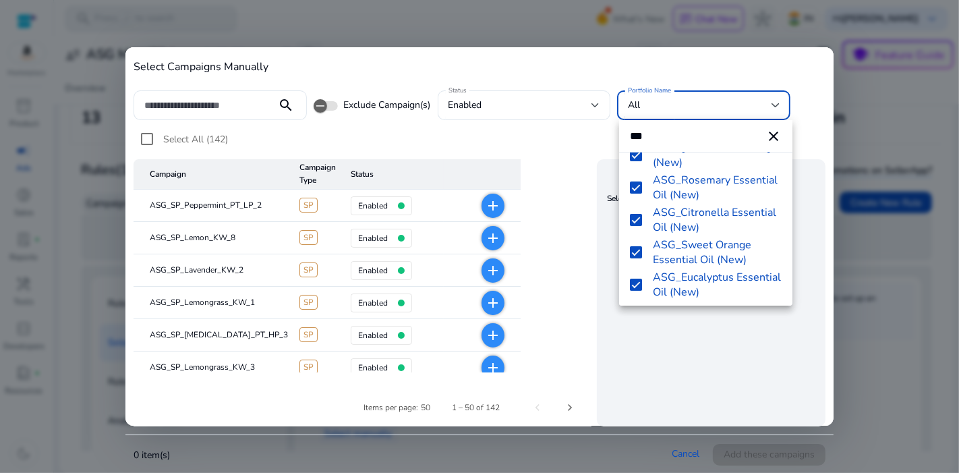
click at [665, 140] on input "***" at bounding box center [705, 136] width 173 height 32
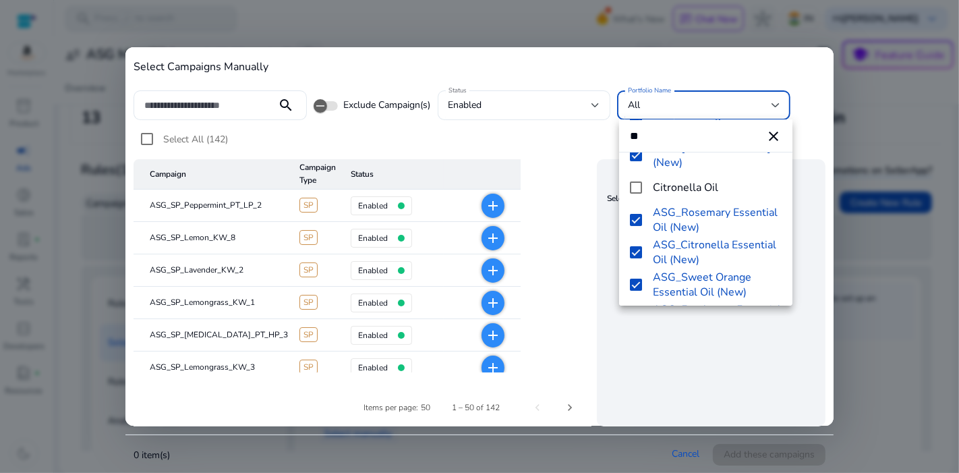
type input "*"
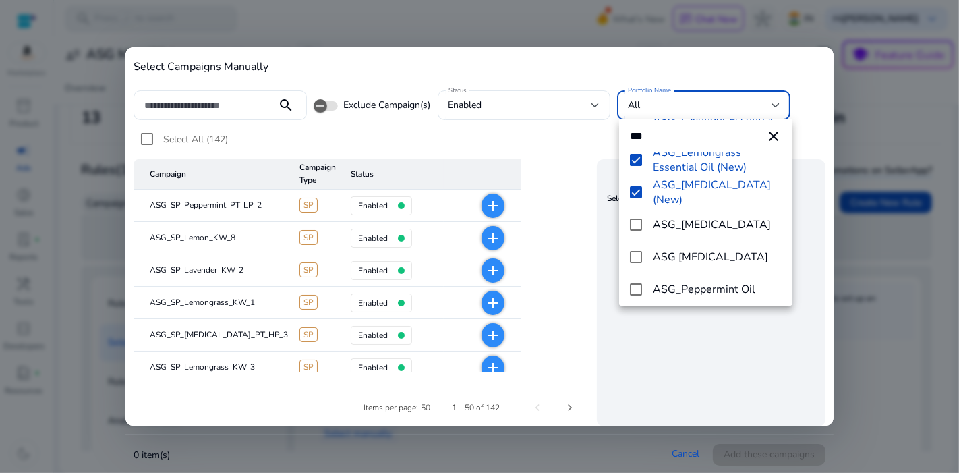
scroll to position [94, 0]
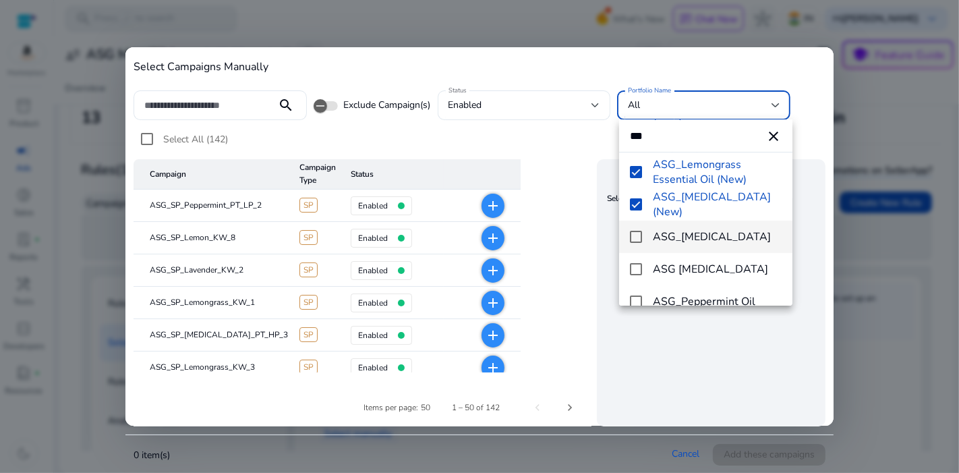
type input "***"
click at [720, 239] on span "ASG_[MEDICAL_DATA]" at bounding box center [717, 236] width 128 height 15
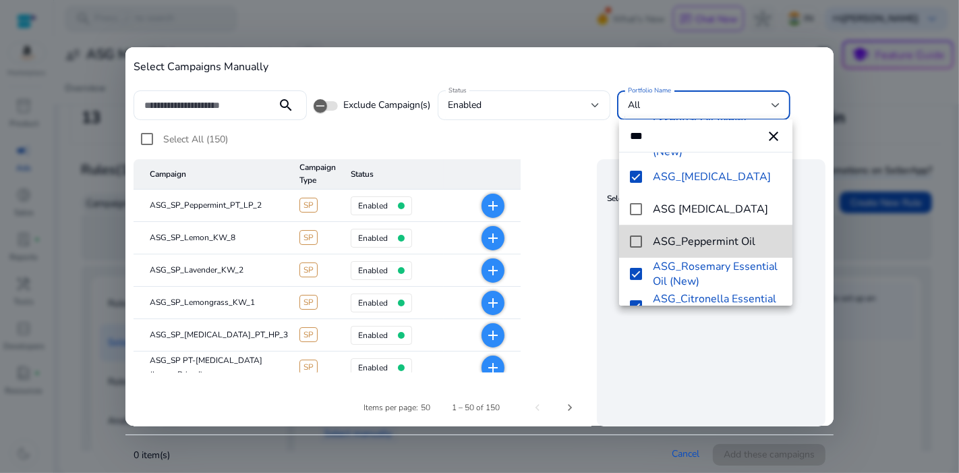
click at [727, 241] on span "ASG_Peppermint Oil" at bounding box center [717, 241] width 128 height 15
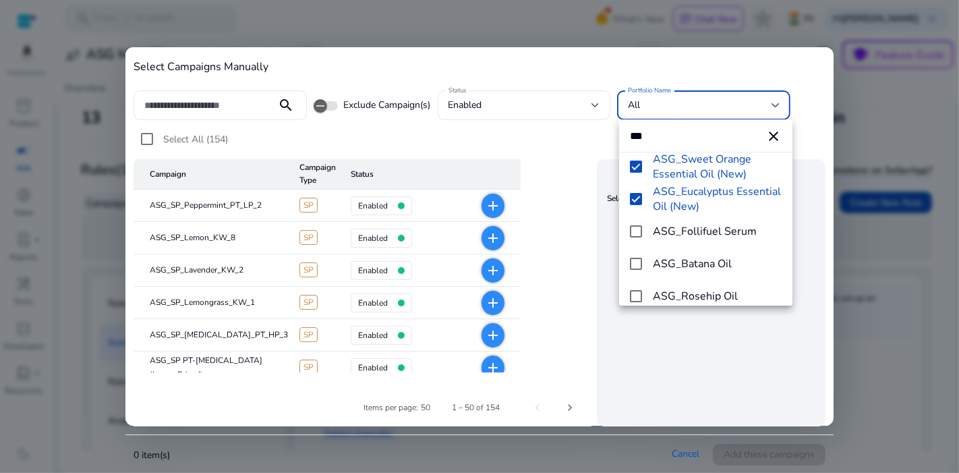
scroll to position [337, 0]
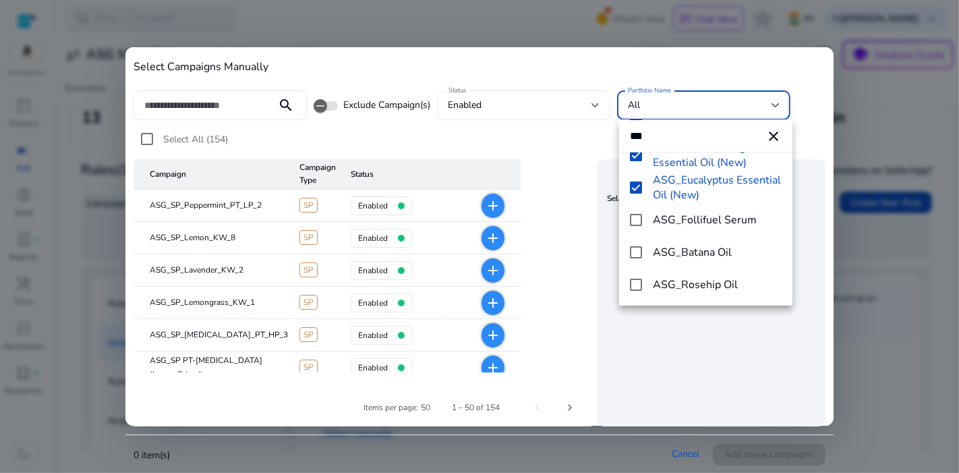
click at [736, 357] on div at bounding box center [479, 236] width 959 height 473
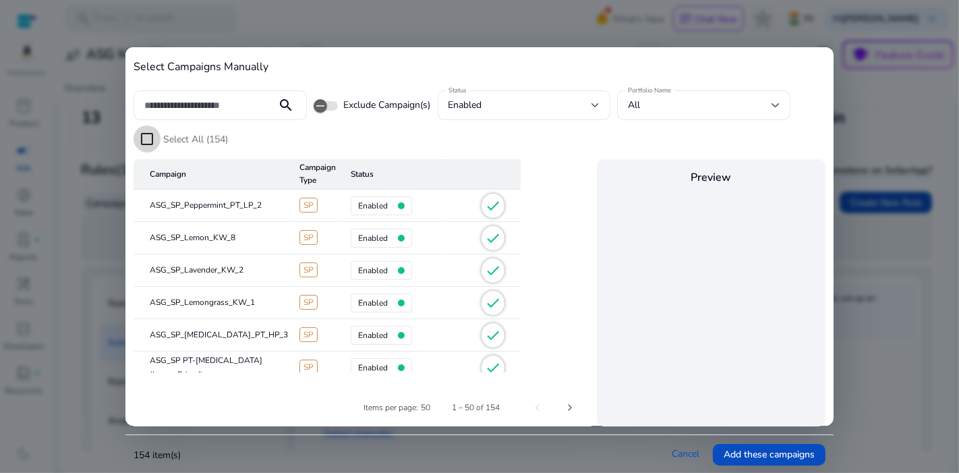
scroll to position [666, 0]
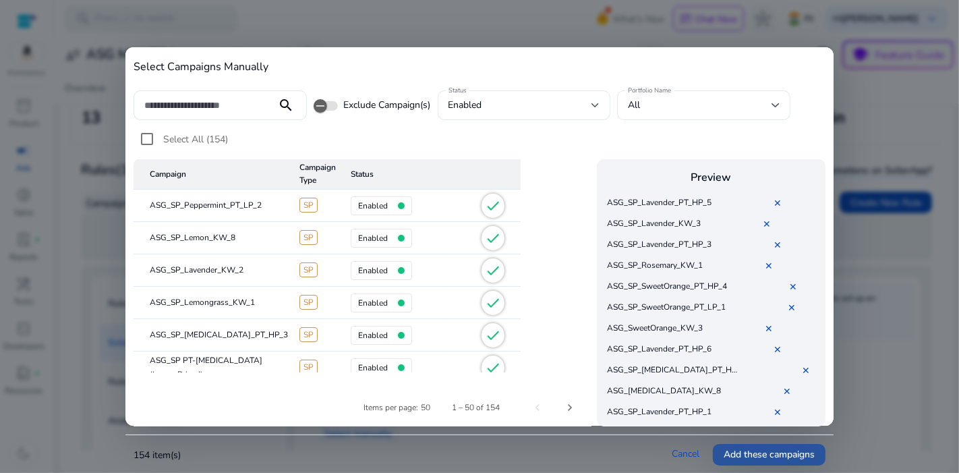
click at [761, 455] on span "Add these campaigns" at bounding box center [769, 454] width 91 height 14
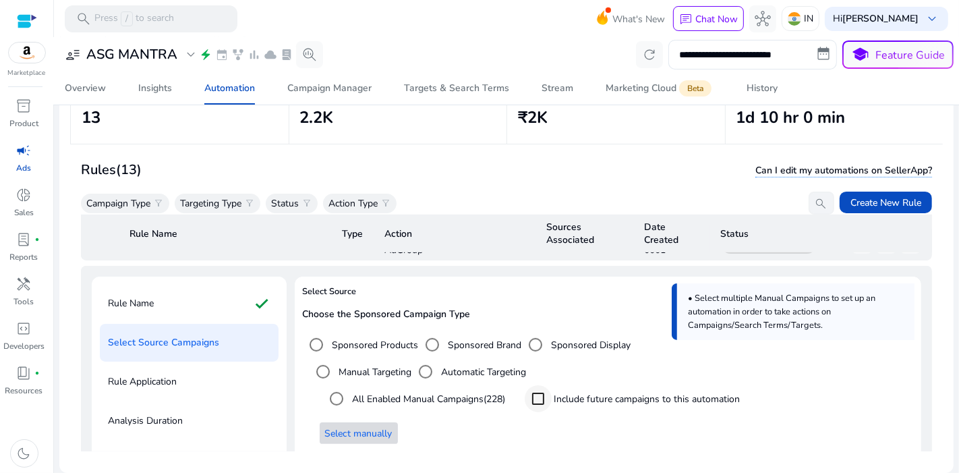
scroll to position [805, 0]
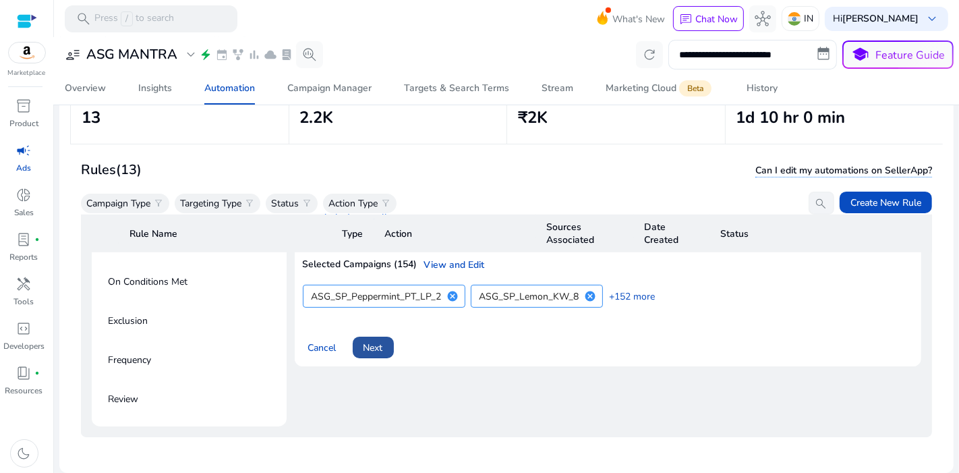
click at [376, 341] on span "Next" at bounding box center [373, 348] width 20 height 14
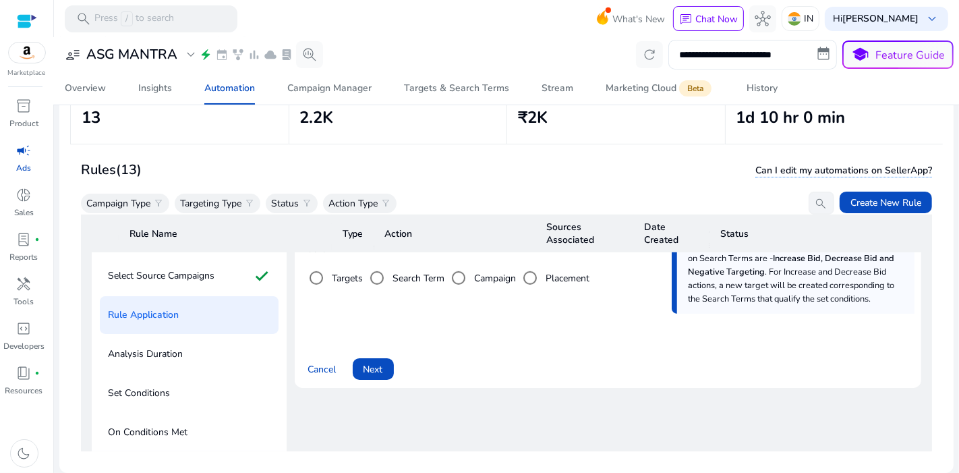
scroll to position [655, 0]
click at [390, 361] on span at bounding box center [373, 368] width 41 height 32
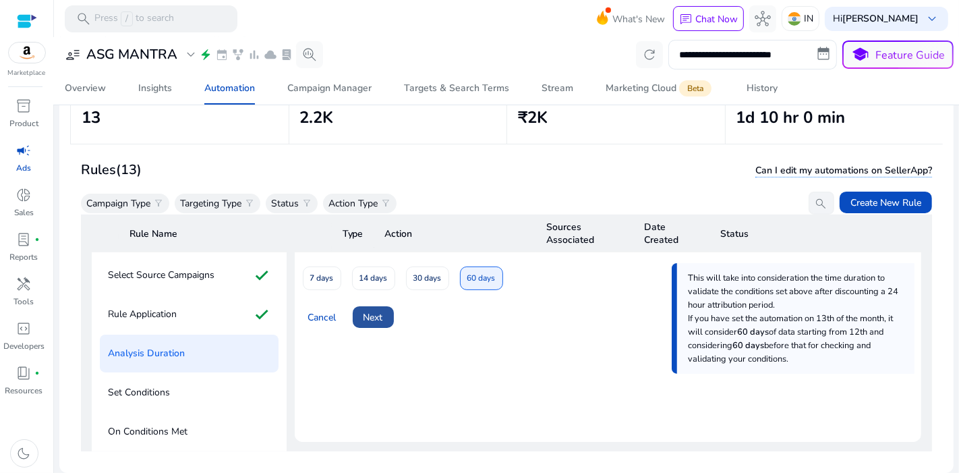
click at [375, 310] on span "Next" at bounding box center [373, 317] width 20 height 14
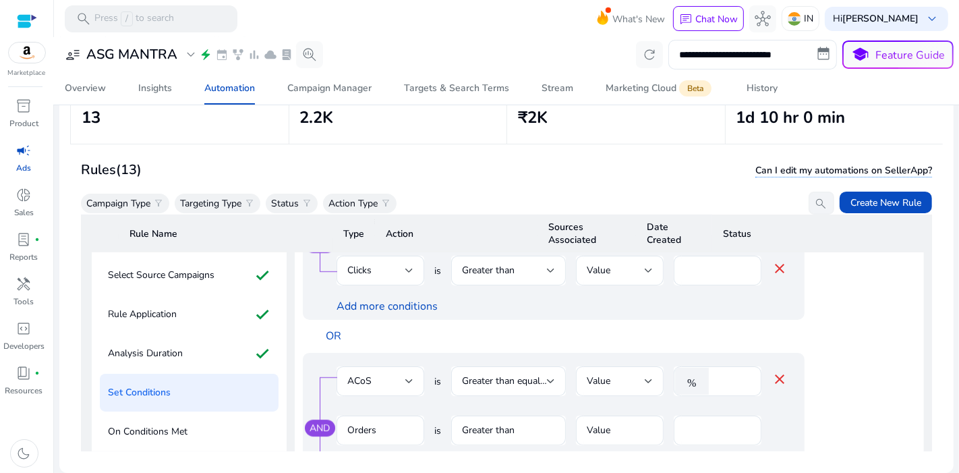
scroll to position [912, 0]
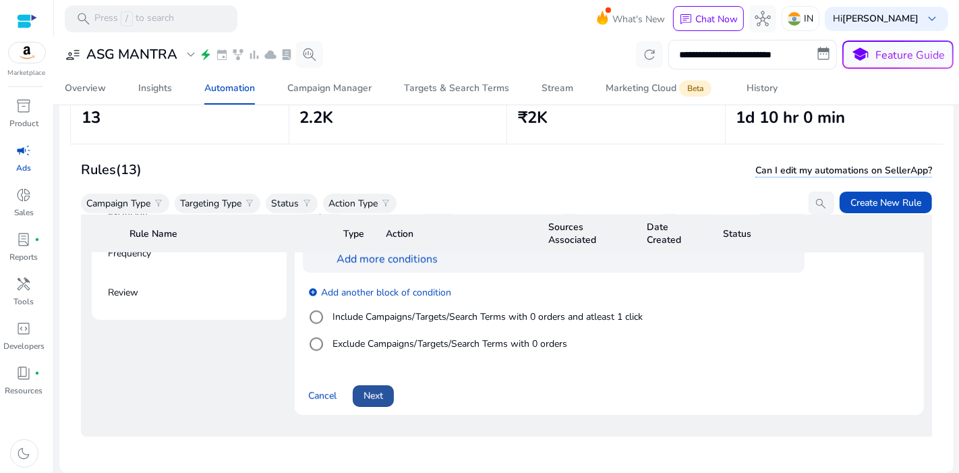
click at [380, 388] on span "Next" at bounding box center [373, 395] width 20 height 14
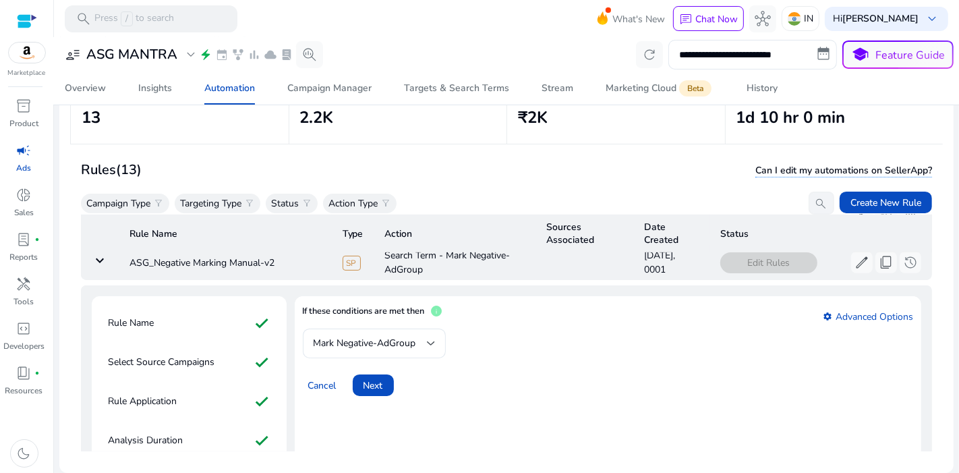
scroll to position [562, 0]
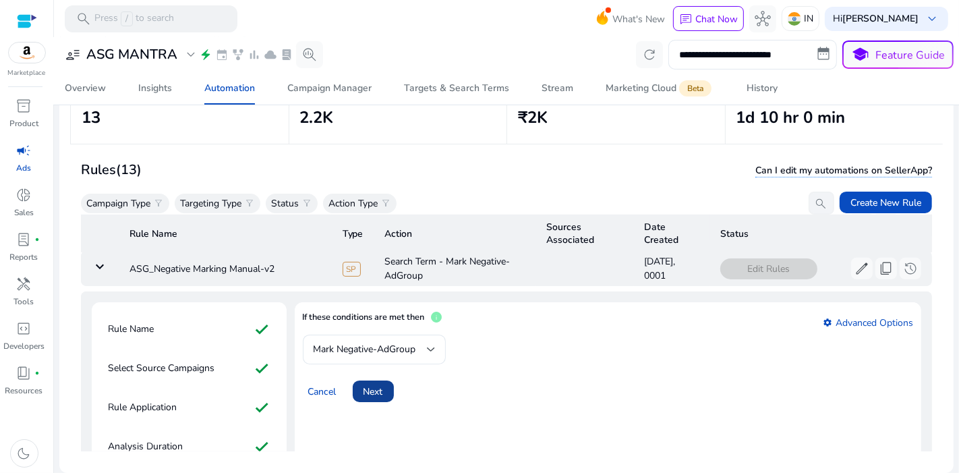
click at [379, 384] on span "Next" at bounding box center [373, 391] width 20 height 14
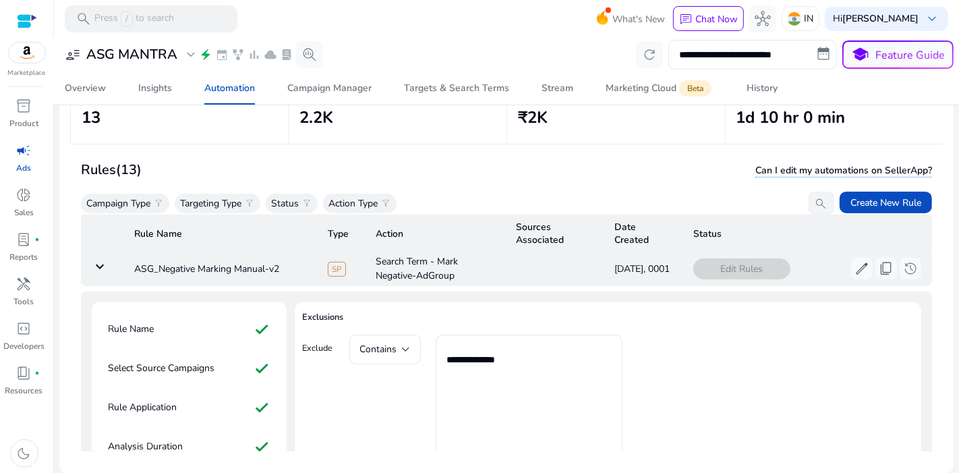
scroll to position [805, 0]
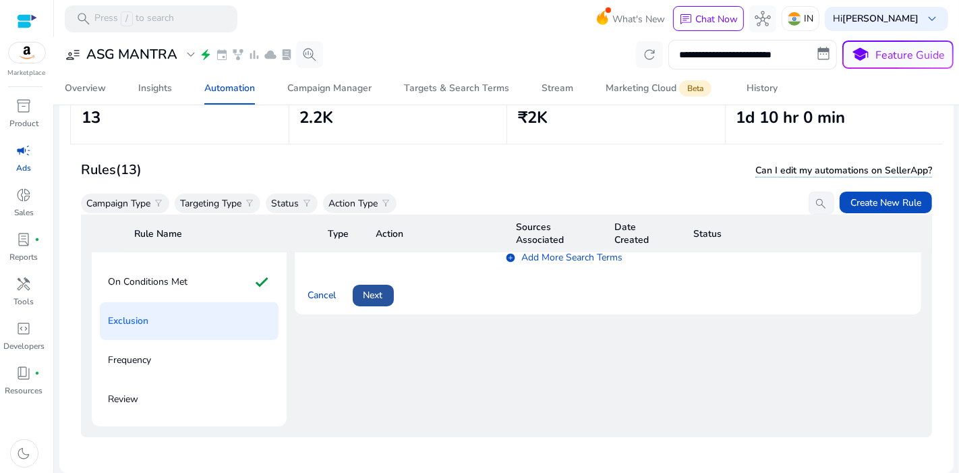
click at [376, 288] on span "Next" at bounding box center [373, 295] width 20 height 14
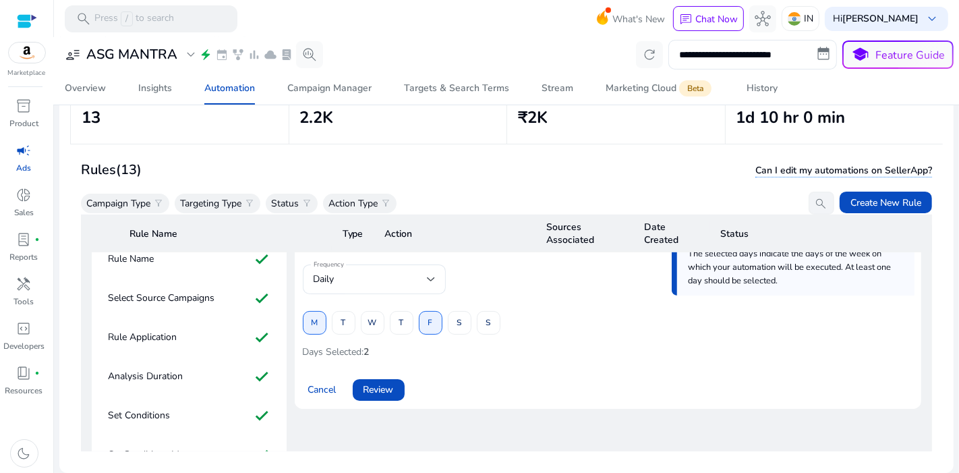
scroll to position [614, 0]
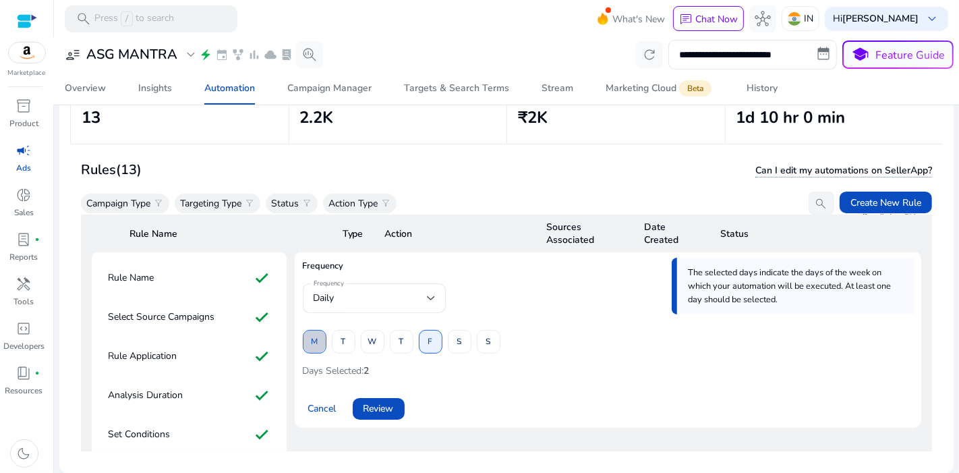
click at [324, 328] on span at bounding box center [314, 342] width 22 height 32
click at [421, 326] on span at bounding box center [430, 342] width 22 height 32
click at [380, 332] on span at bounding box center [372, 342] width 22 height 32
click at [462, 333] on span at bounding box center [459, 342] width 22 height 32
click at [388, 401] on span "Review" at bounding box center [378, 408] width 30 height 14
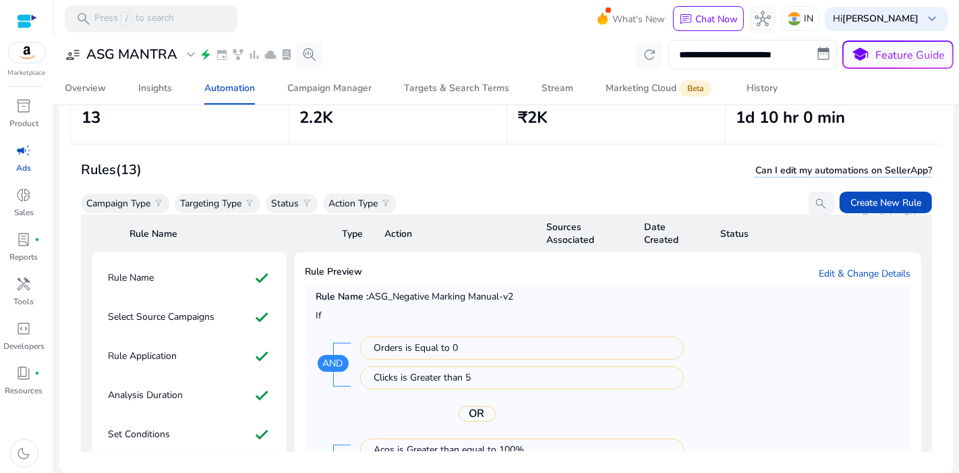
scroll to position [907, 0]
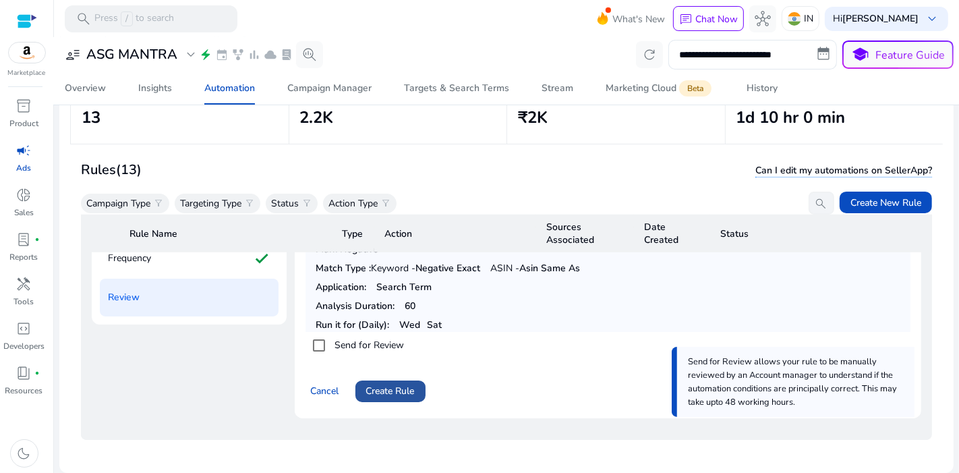
click at [403, 384] on span "Create Rule" at bounding box center [390, 391] width 49 height 14
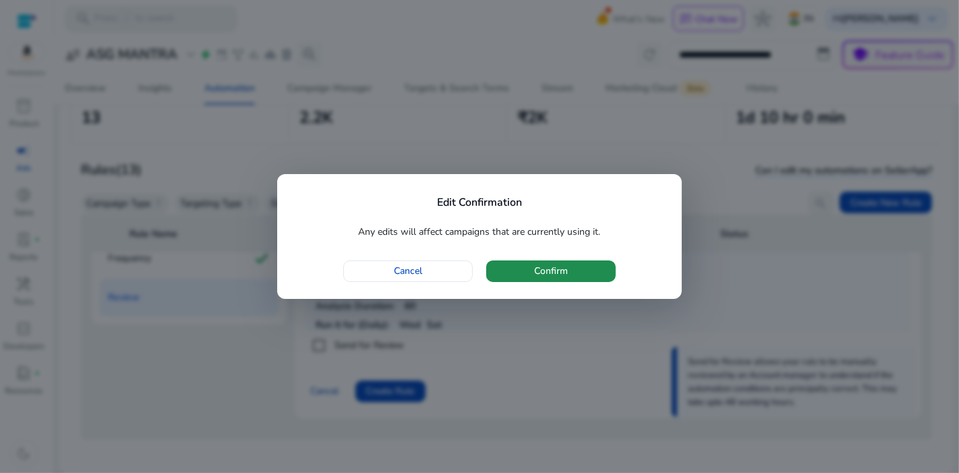
click at [579, 258] on span "button" at bounding box center [550, 271] width 129 height 32
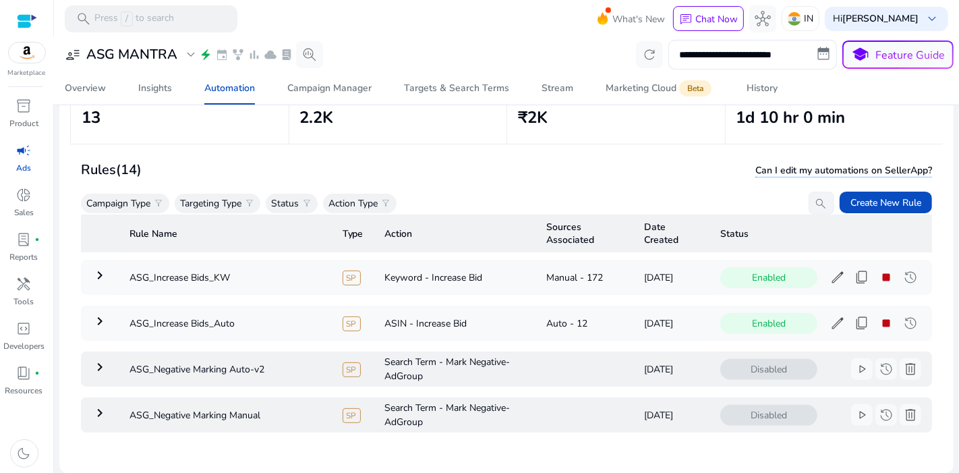
scroll to position [462, 0]
click at [100, 318] on mat-icon "keyboard_arrow_right" at bounding box center [100, 321] width 16 height 16
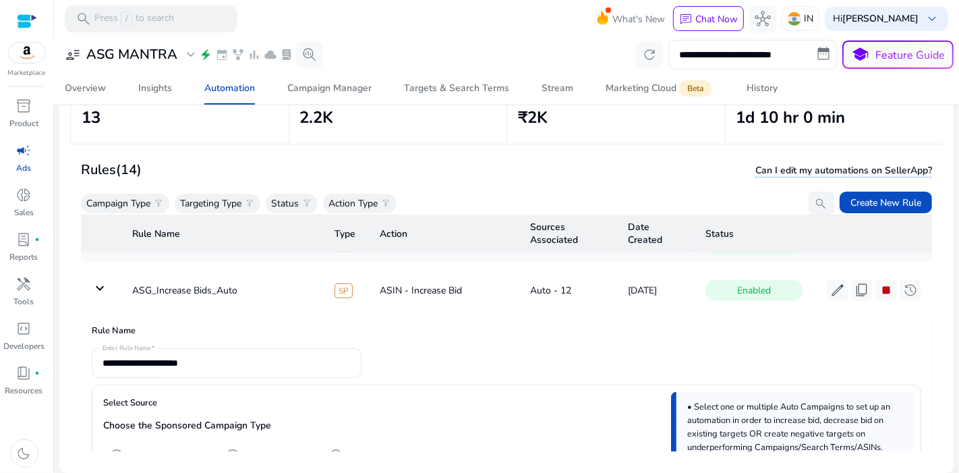
scroll to position [494, 0]
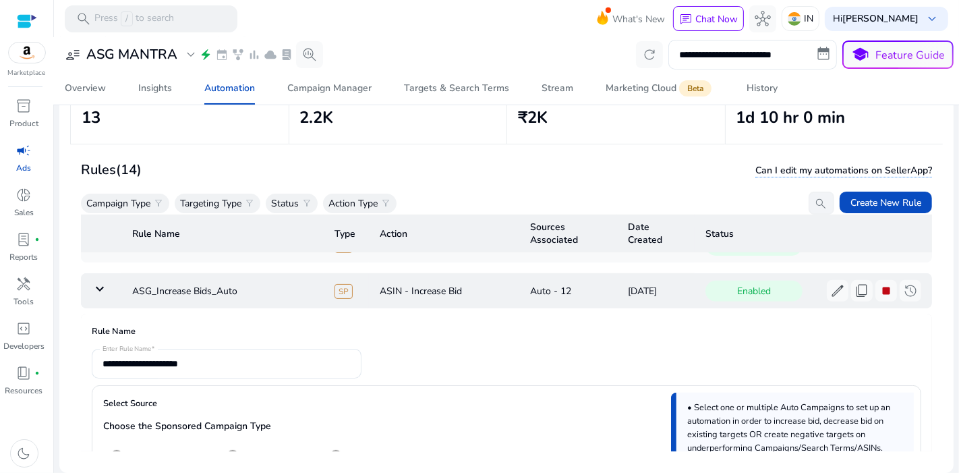
click at [102, 273] on td "keyboard_arrow_down" at bounding box center [101, 290] width 40 height 35
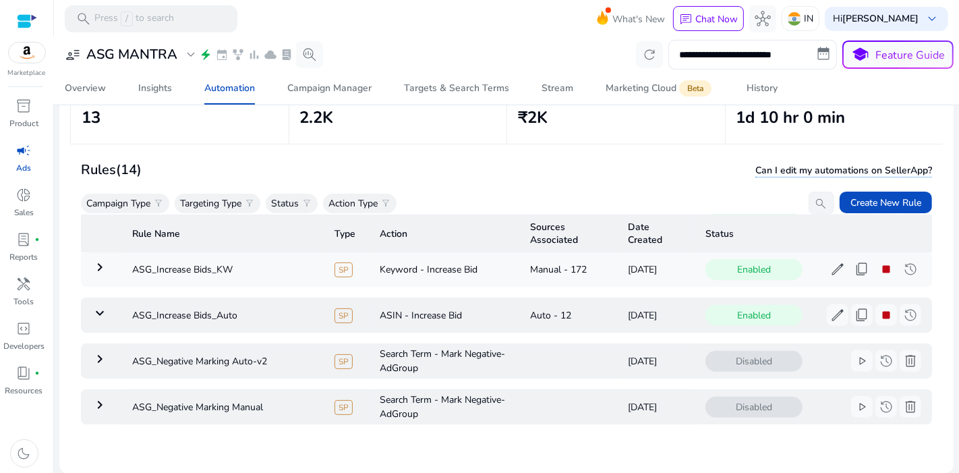
scroll to position [462, 0]
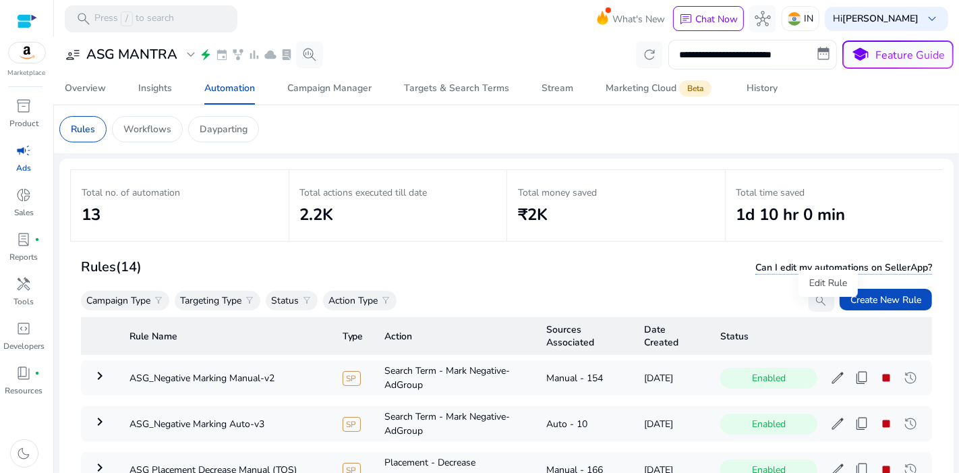
scroll to position [462, 0]
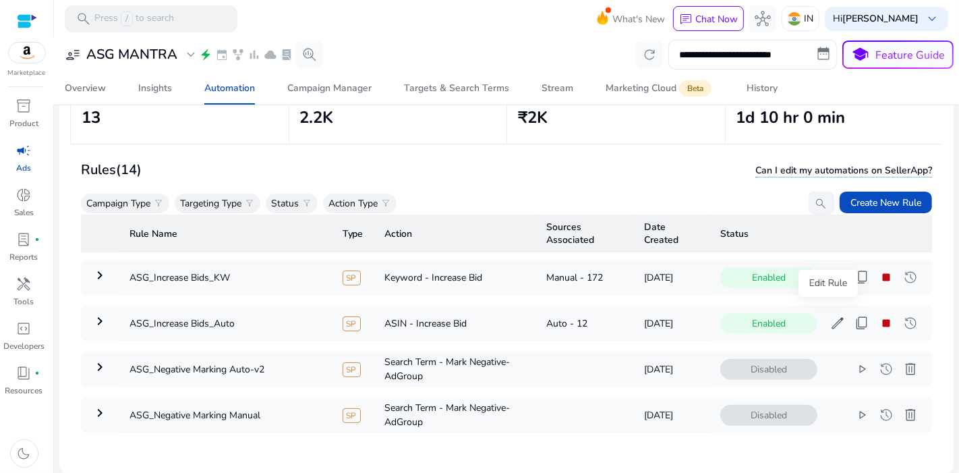
click at [836, 312] on button "edit" at bounding box center [838, 323] width 22 height 22
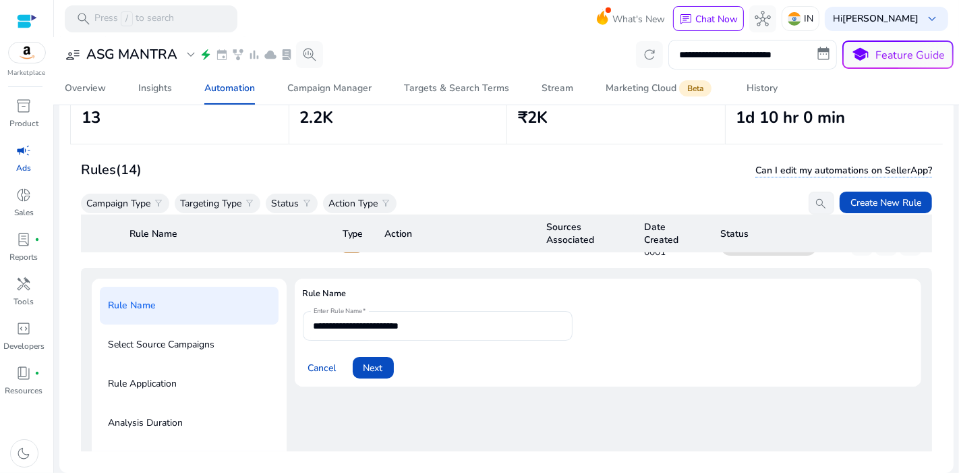
scroll to position [543, 0]
